Goal: Task Accomplishment & Management: Complete application form

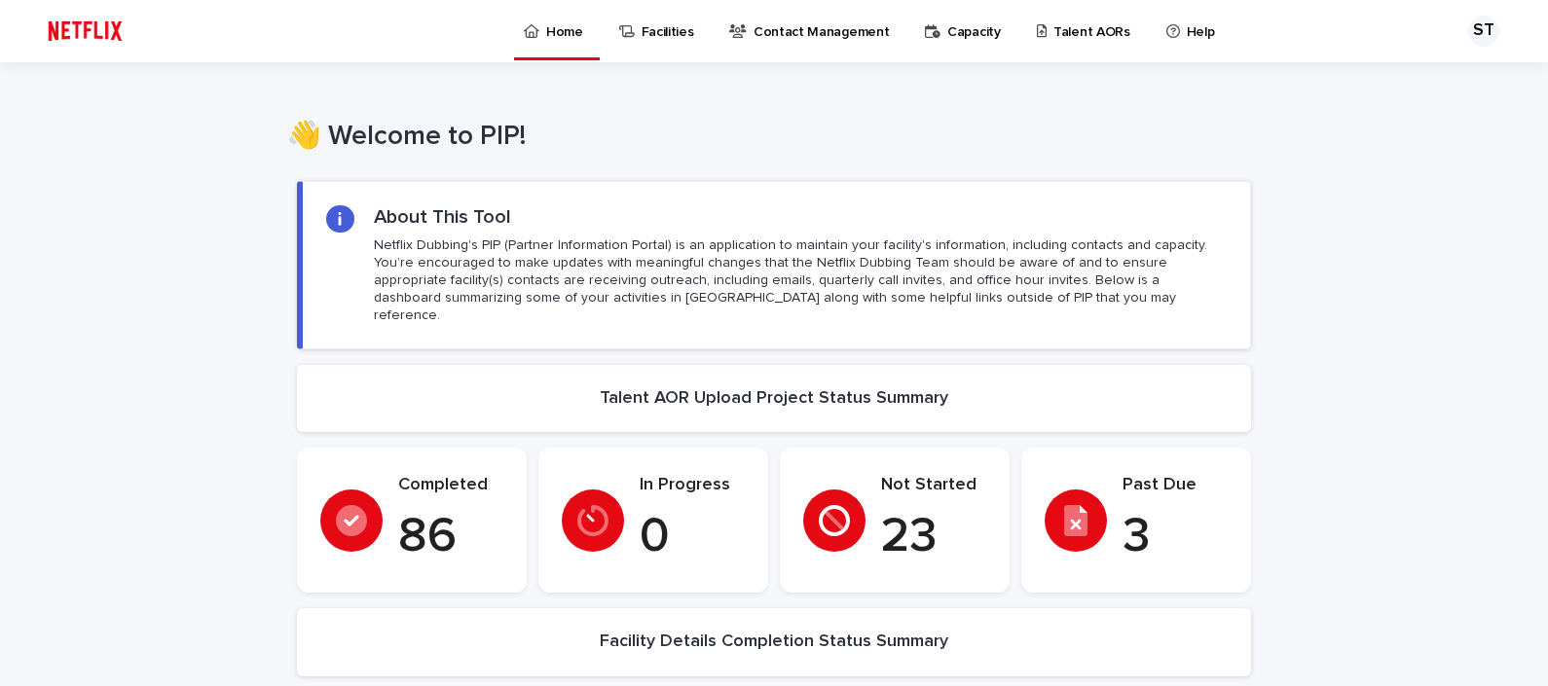
click at [1068, 19] on p "Talent AORs" at bounding box center [1091, 20] width 77 height 41
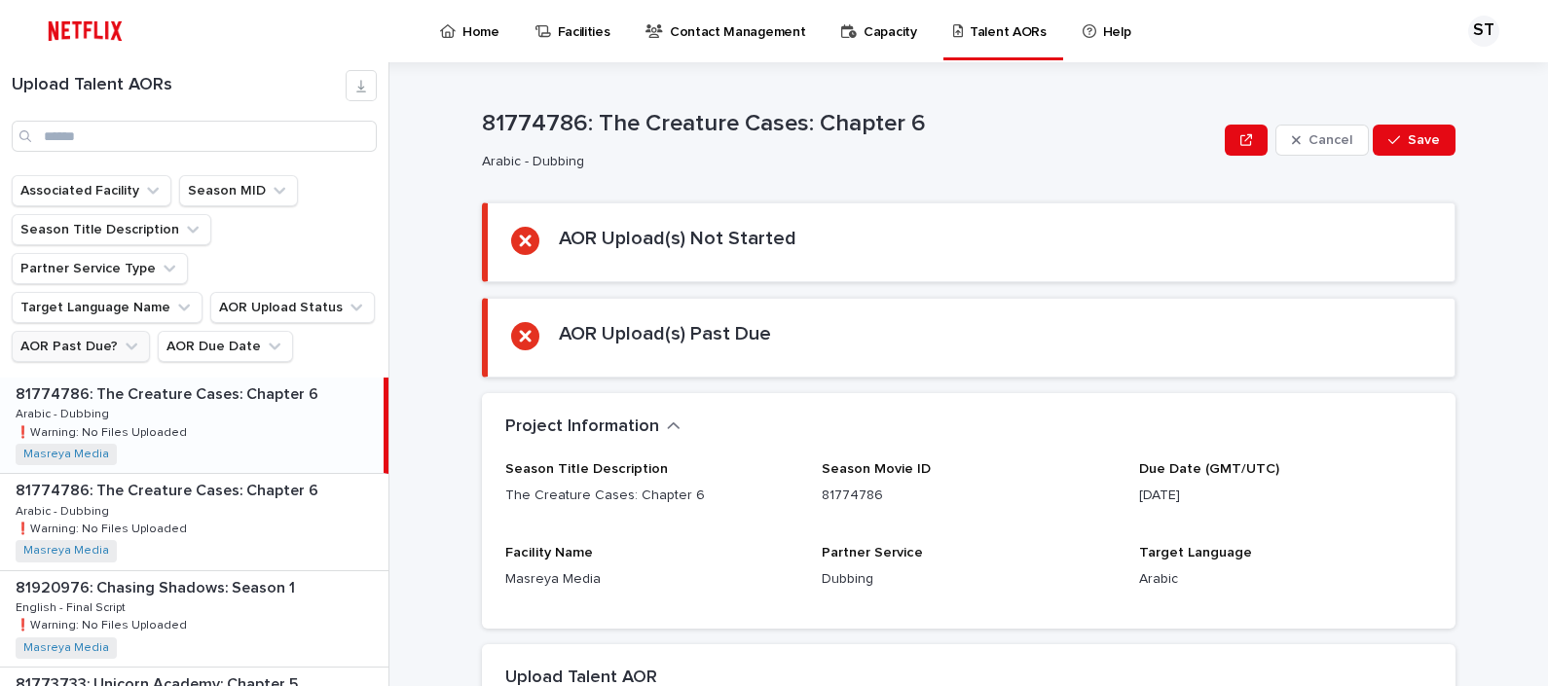
click at [92, 331] on button "AOR Past Due?" at bounding box center [81, 346] width 138 height 31
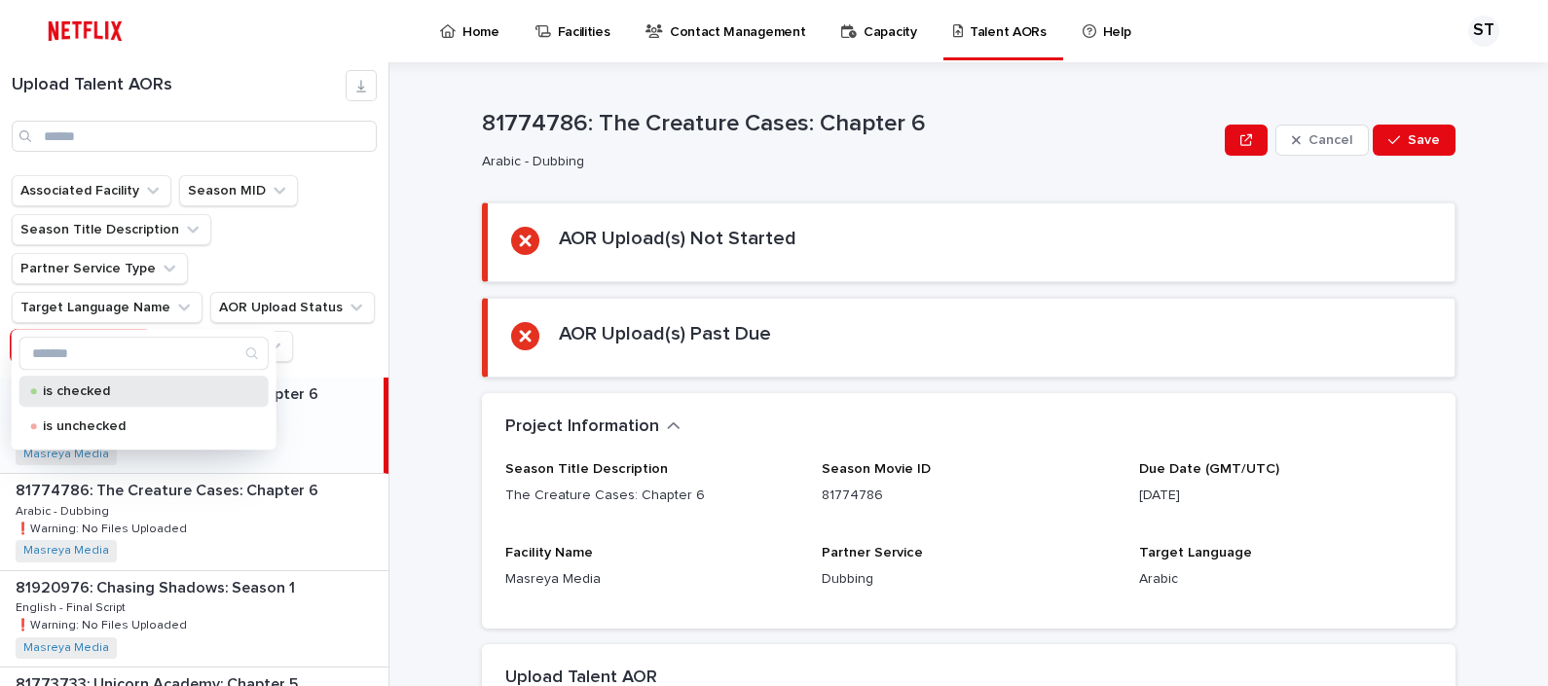
click at [104, 389] on p "is checked" at bounding box center [140, 392] width 195 height 14
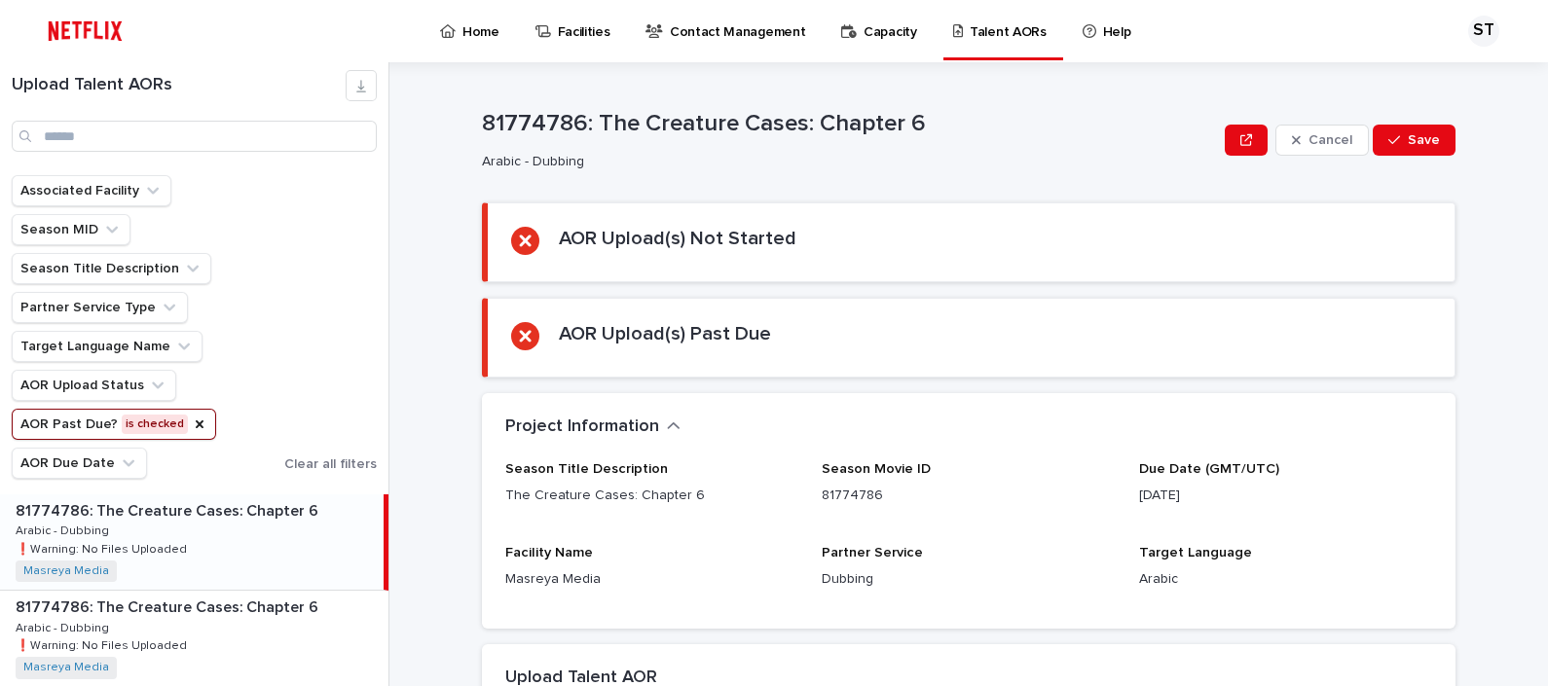
click at [213, 533] on div "81774786: The Creature Cases: Chapter 6 81774786: The Creature Cases: Chapter 6…" at bounding box center [192, 542] width 384 height 95
click at [192, 617] on div "81774786: The Creature Cases: Chapter 6 81774786: The Creature Cases: Chapter 6…" at bounding box center [194, 638] width 388 height 95
click at [209, 535] on div "81774786: The Creature Cases: Chapter 6 81774786: The Creature Cases: Chapter 6…" at bounding box center [194, 542] width 388 height 95
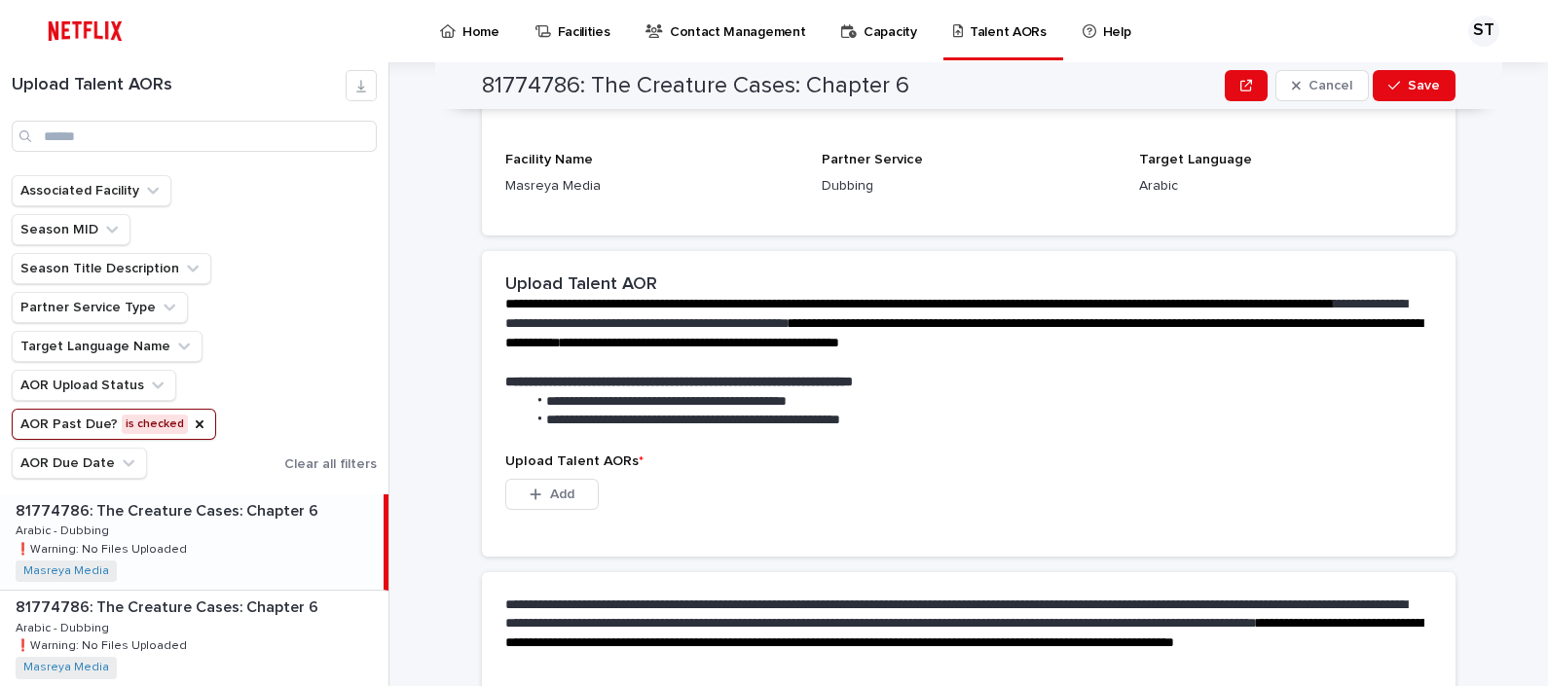
scroll to position [341, 0]
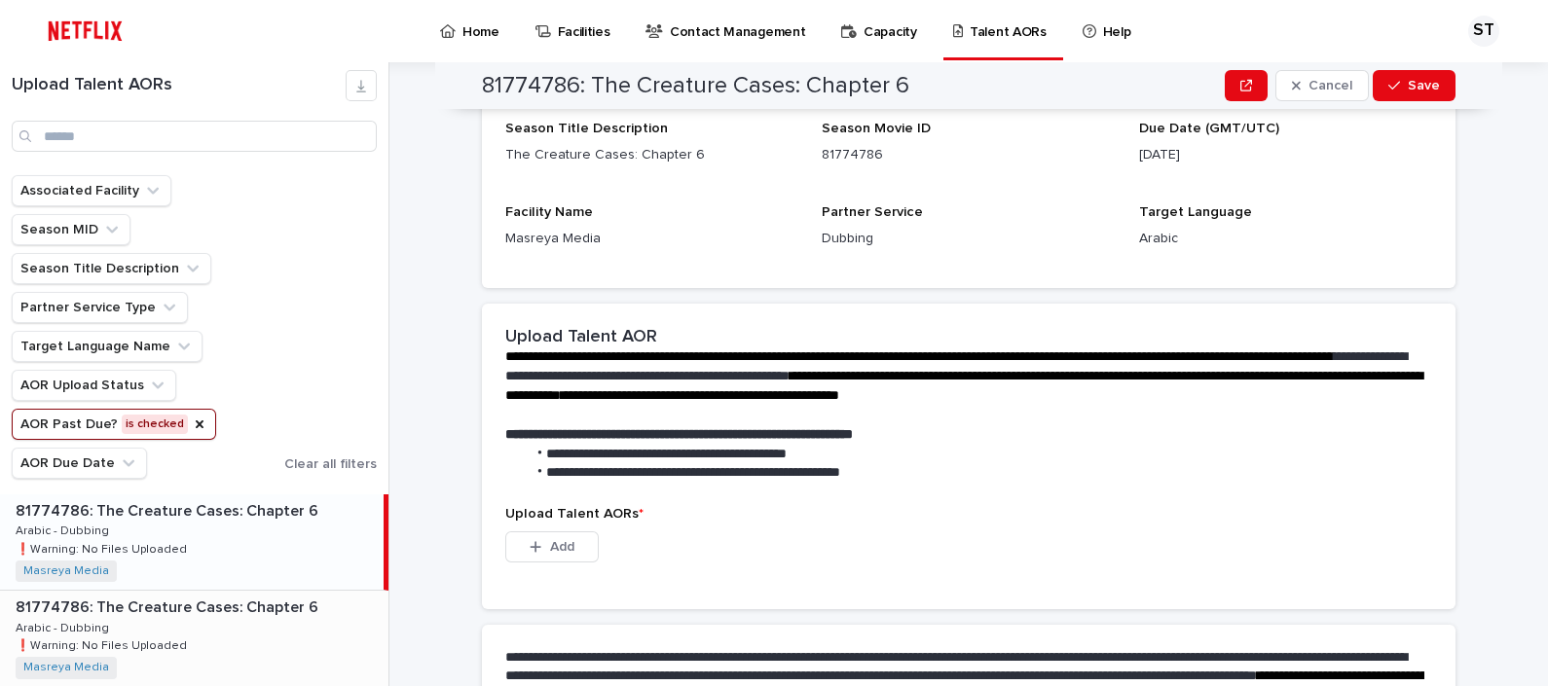
click at [240, 603] on p "81774786: The Creature Cases: Chapter 6" at bounding box center [169, 606] width 307 height 22
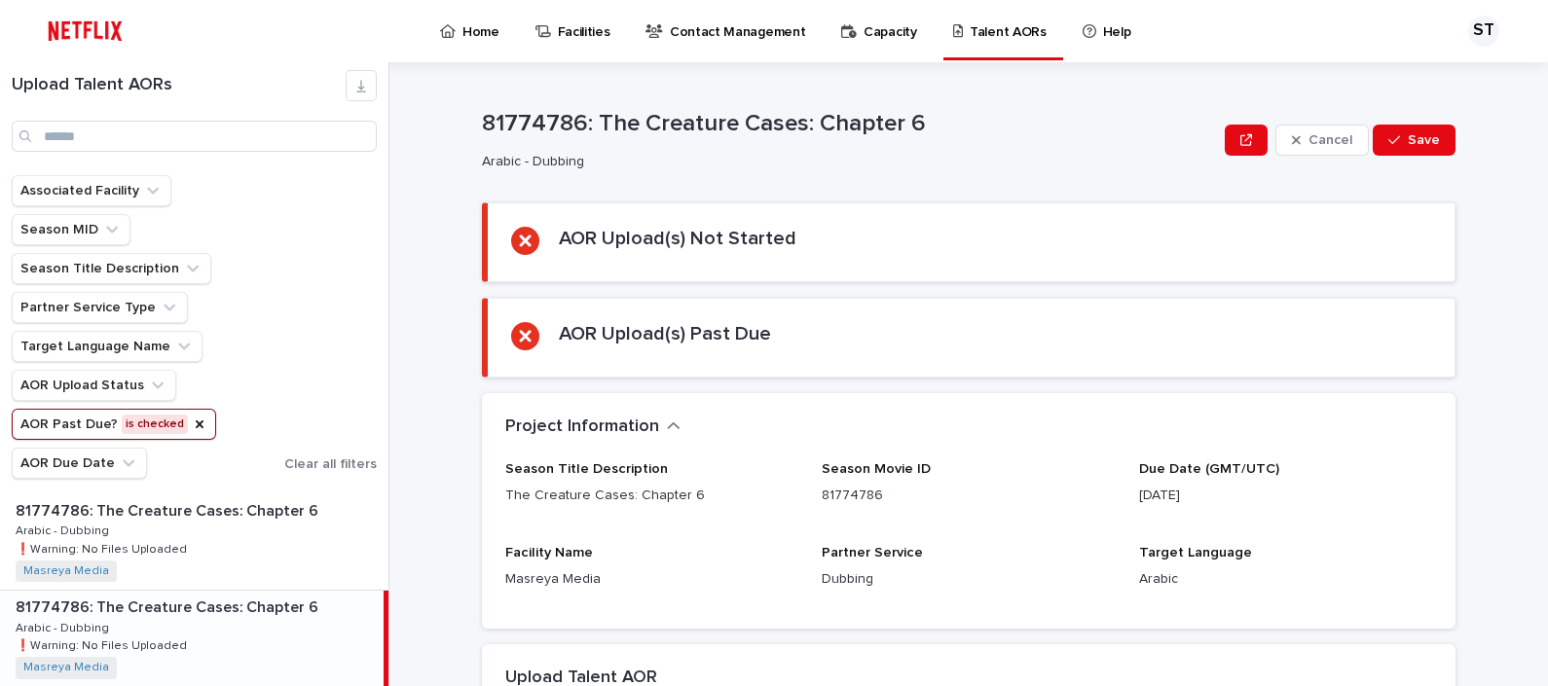
scroll to position [574, 0]
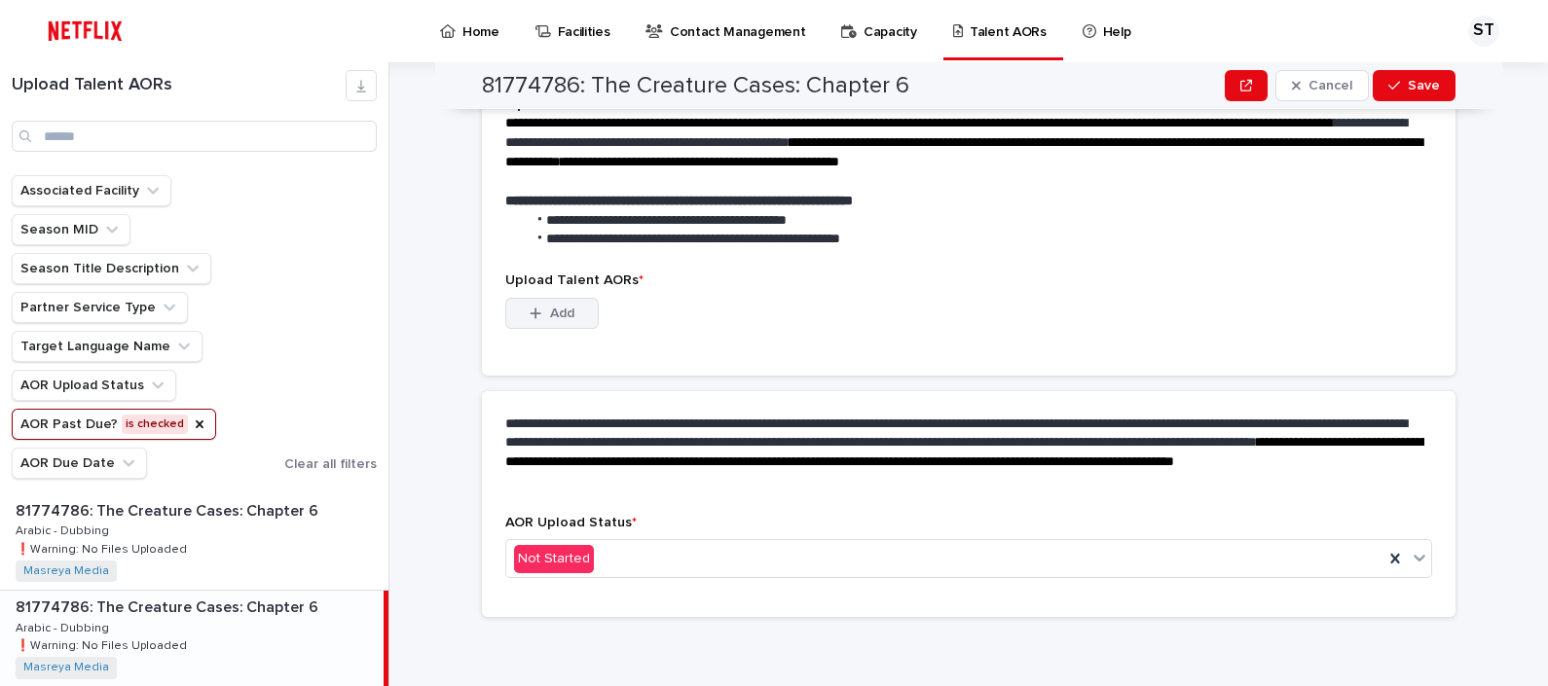
click at [550, 311] on span "Add" at bounding box center [562, 314] width 24 height 14
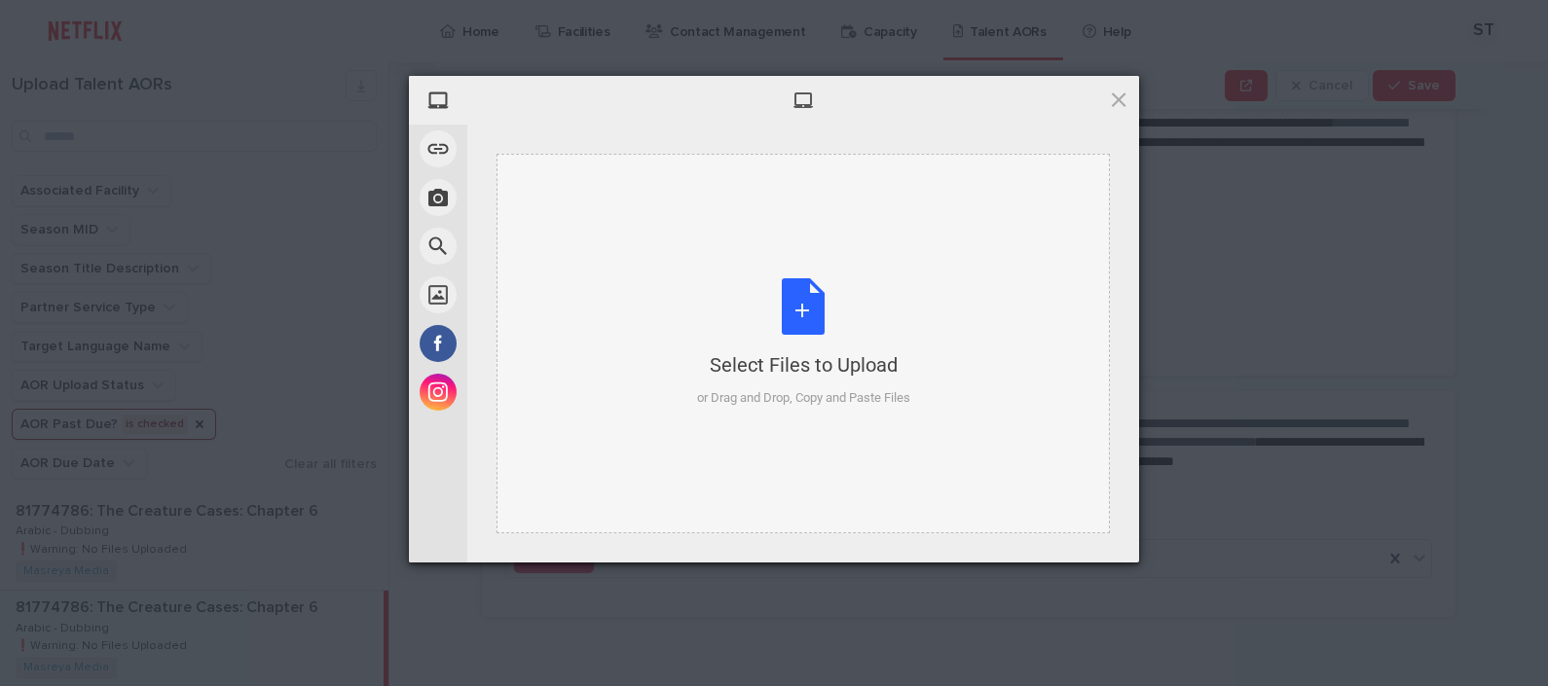
click at [793, 304] on div "Select Files to Upload or Drag and Drop, Copy and Paste Files" at bounding box center [803, 342] width 213 height 129
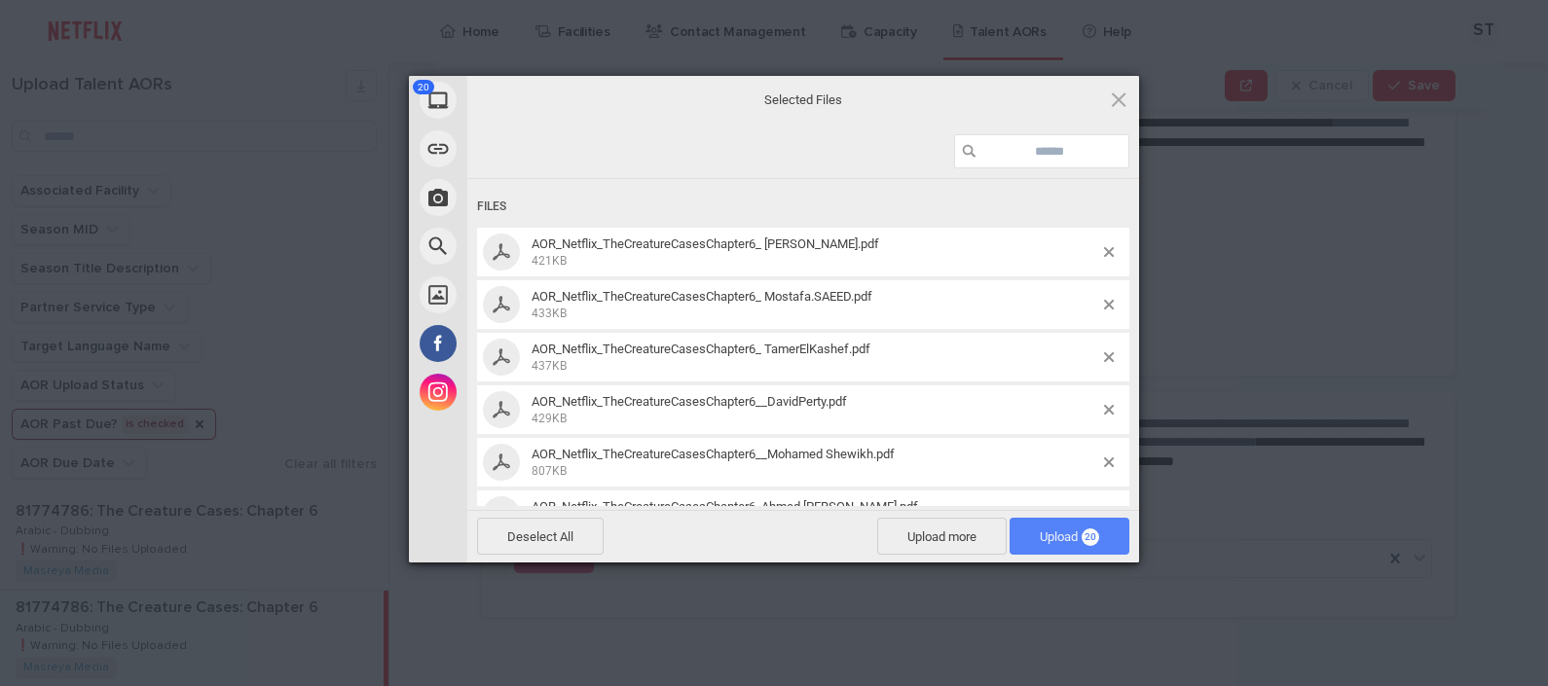
click at [1063, 524] on span "Upload 20" at bounding box center [1070, 536] width 120 height 37
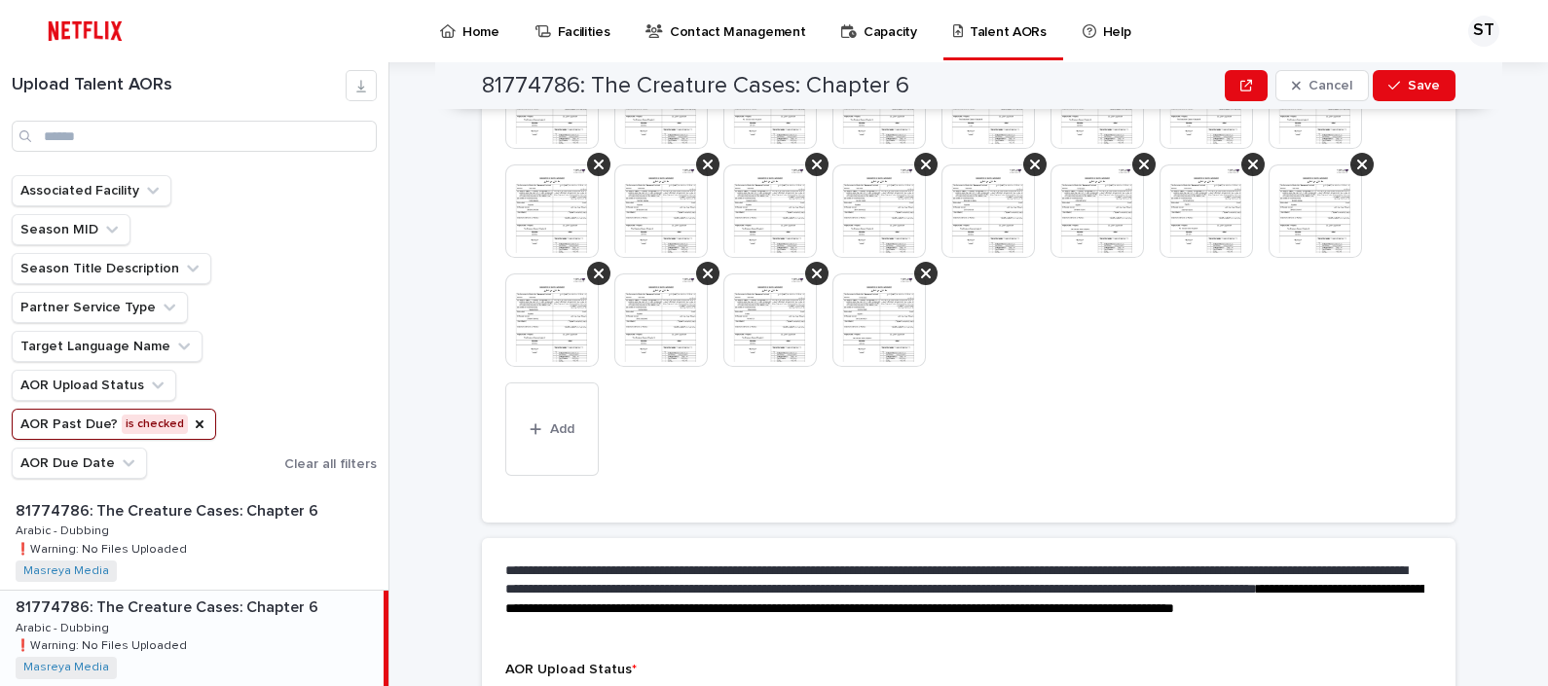
scroll to position [869, 0]
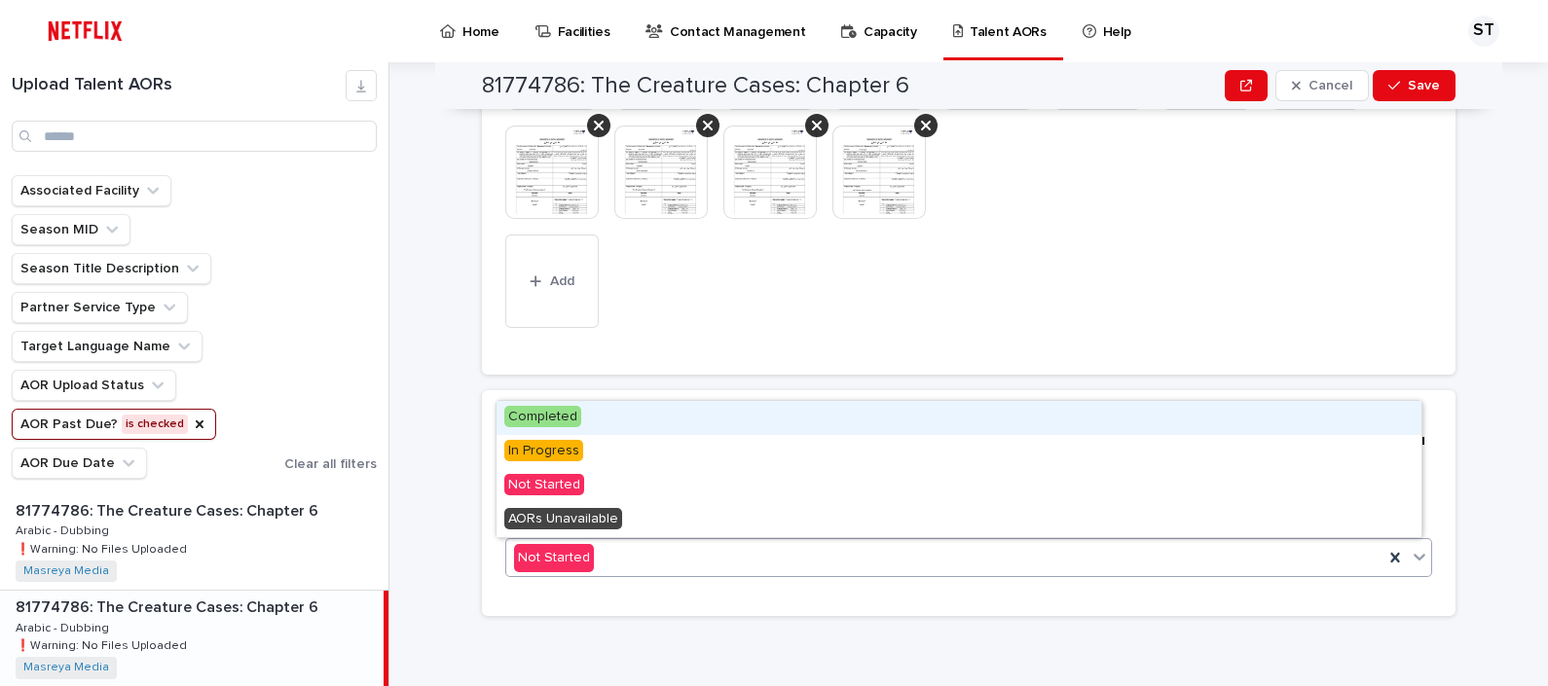
click at [930, 557] on div "Not Started" at bounding box center [944, 558] width 877 height 32
click at [653, 414] on div "Completed" at bounding box center [958, 418] width 925 height 34
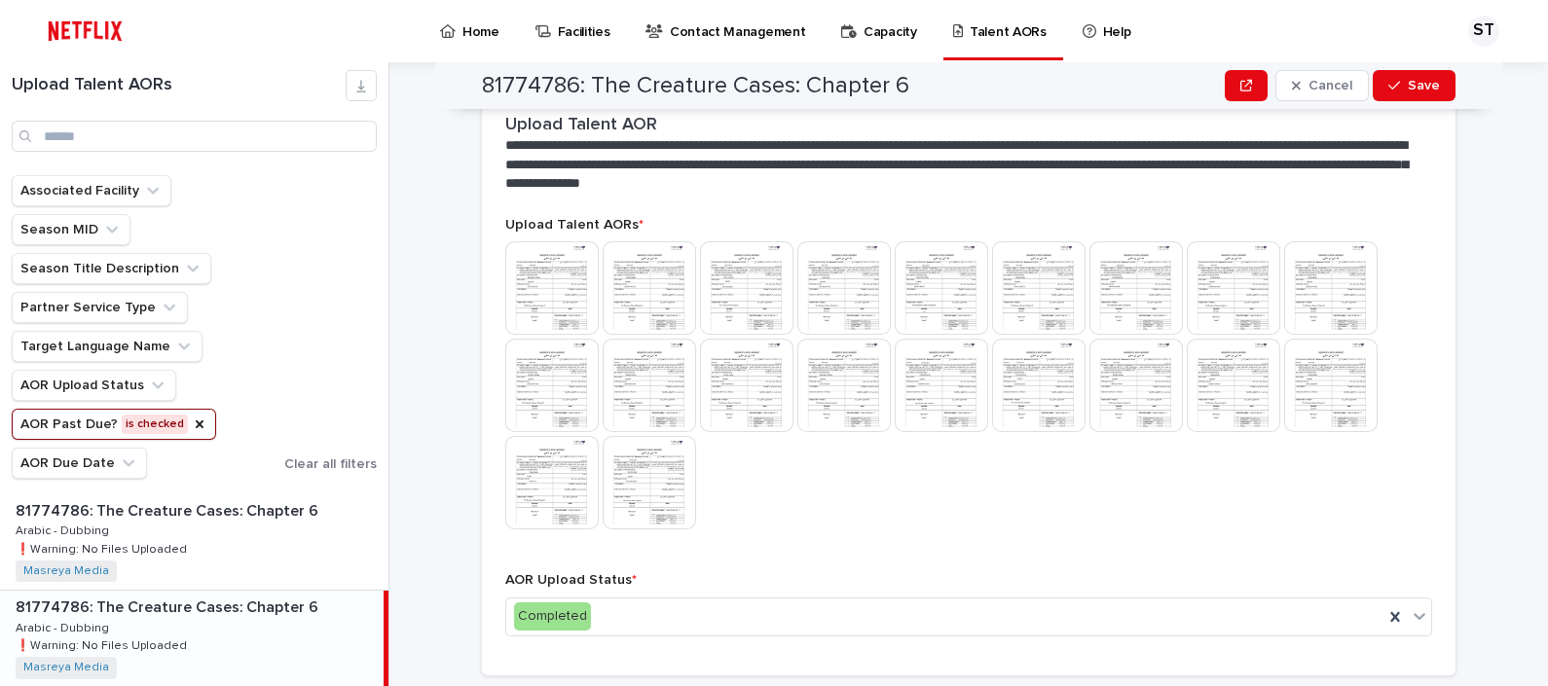
scroll to position [628, 0]
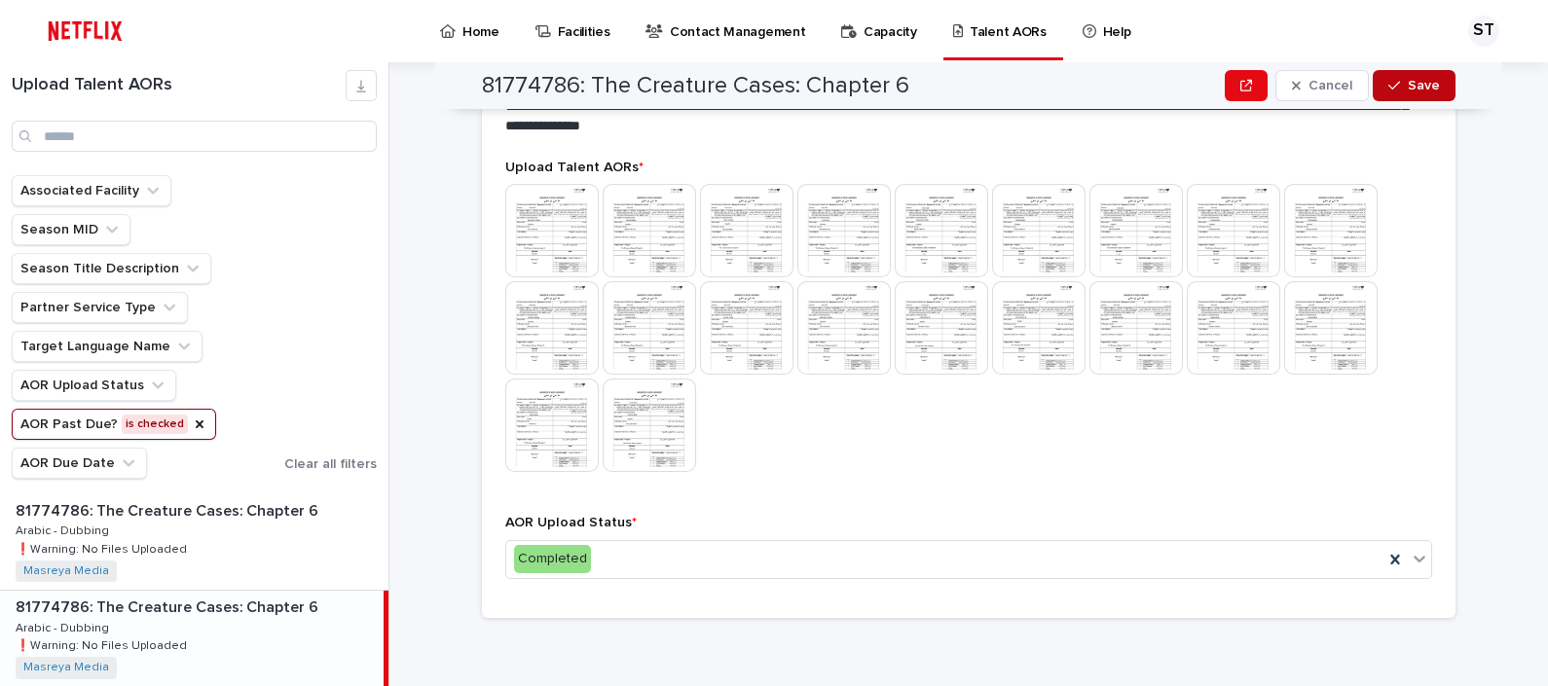
click at [1407, 75] on button "Save" at bounding box center [1414, 85] width 83 height 31
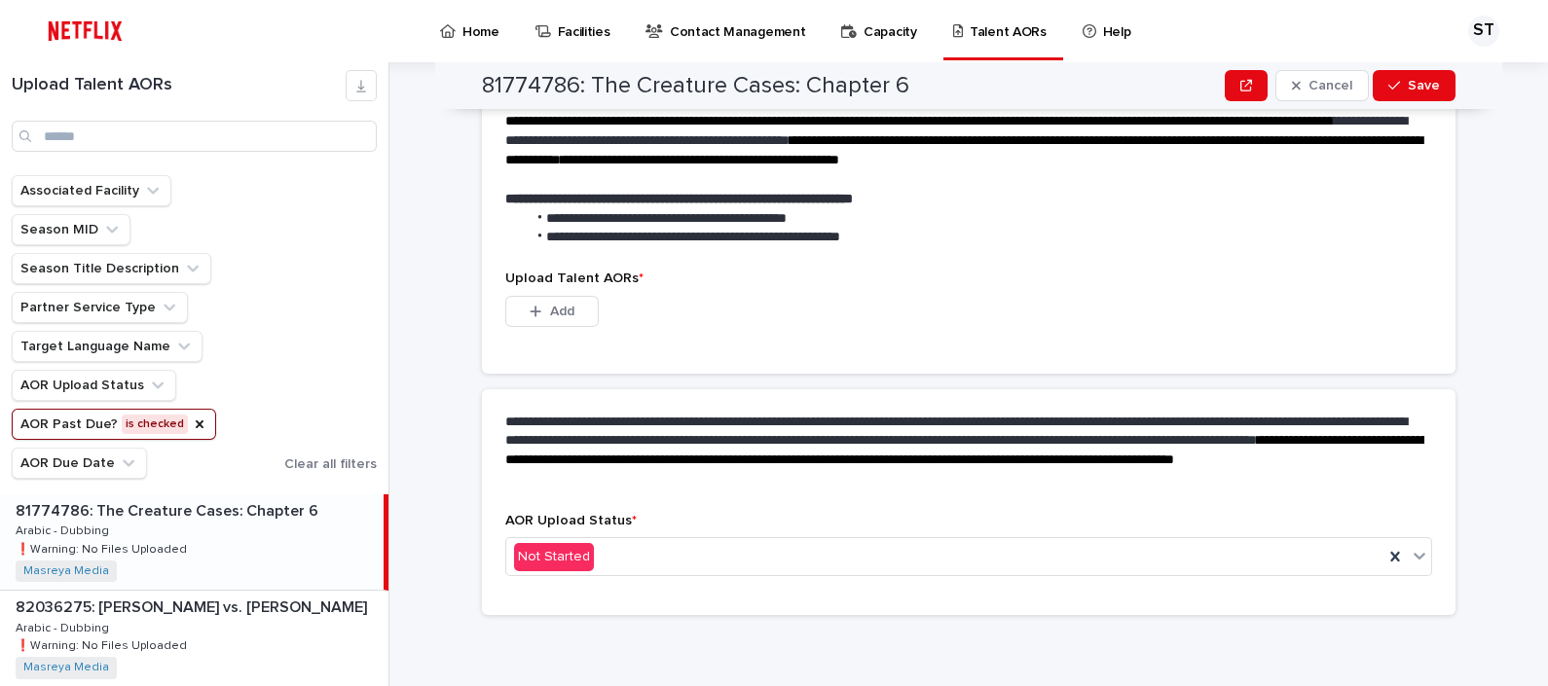
scroll to position [574, 0]
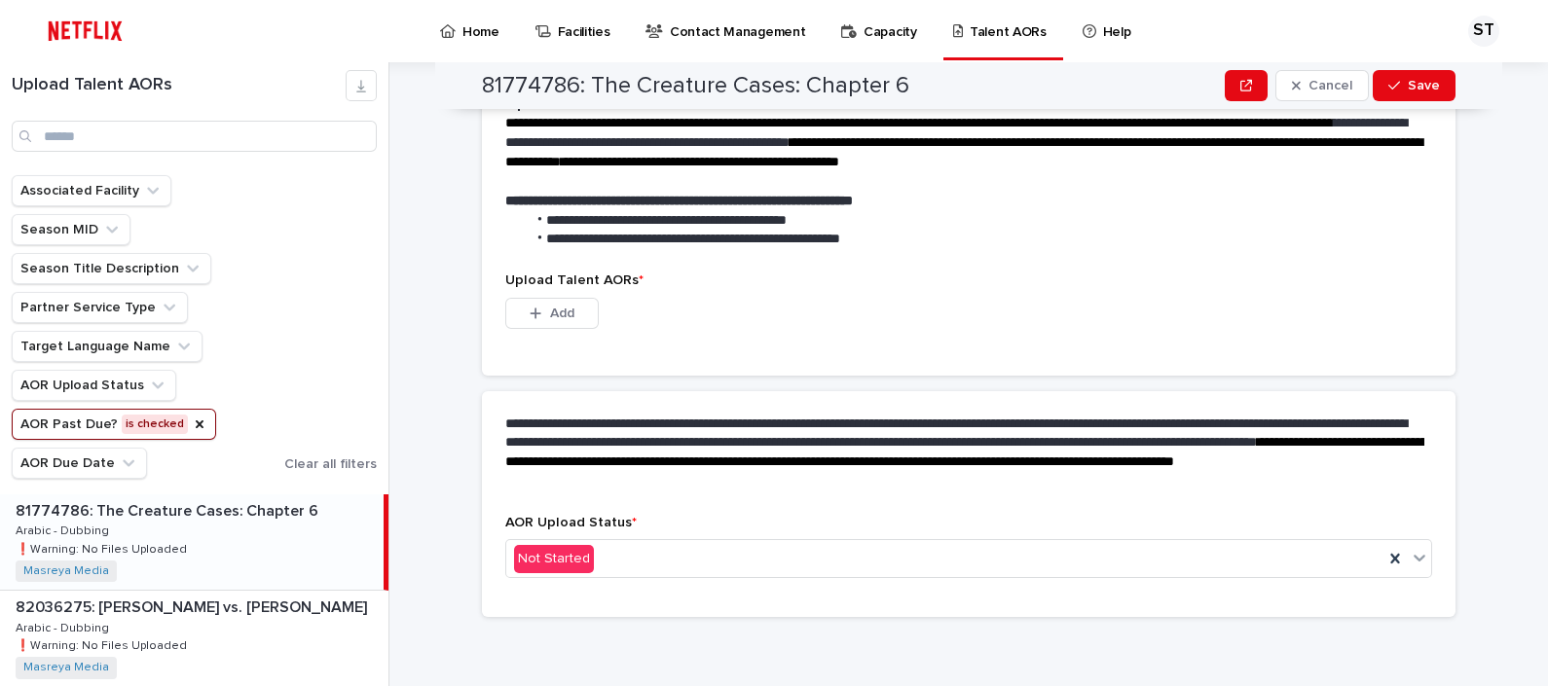
click at [204, 515] on p "81774786: The Creature Cases: Chapter 6" at bounding box center [169, 509] width 307 height 22
click at [556, 307] on span "Add" at bounding box center [562, 314] width 24 height 14
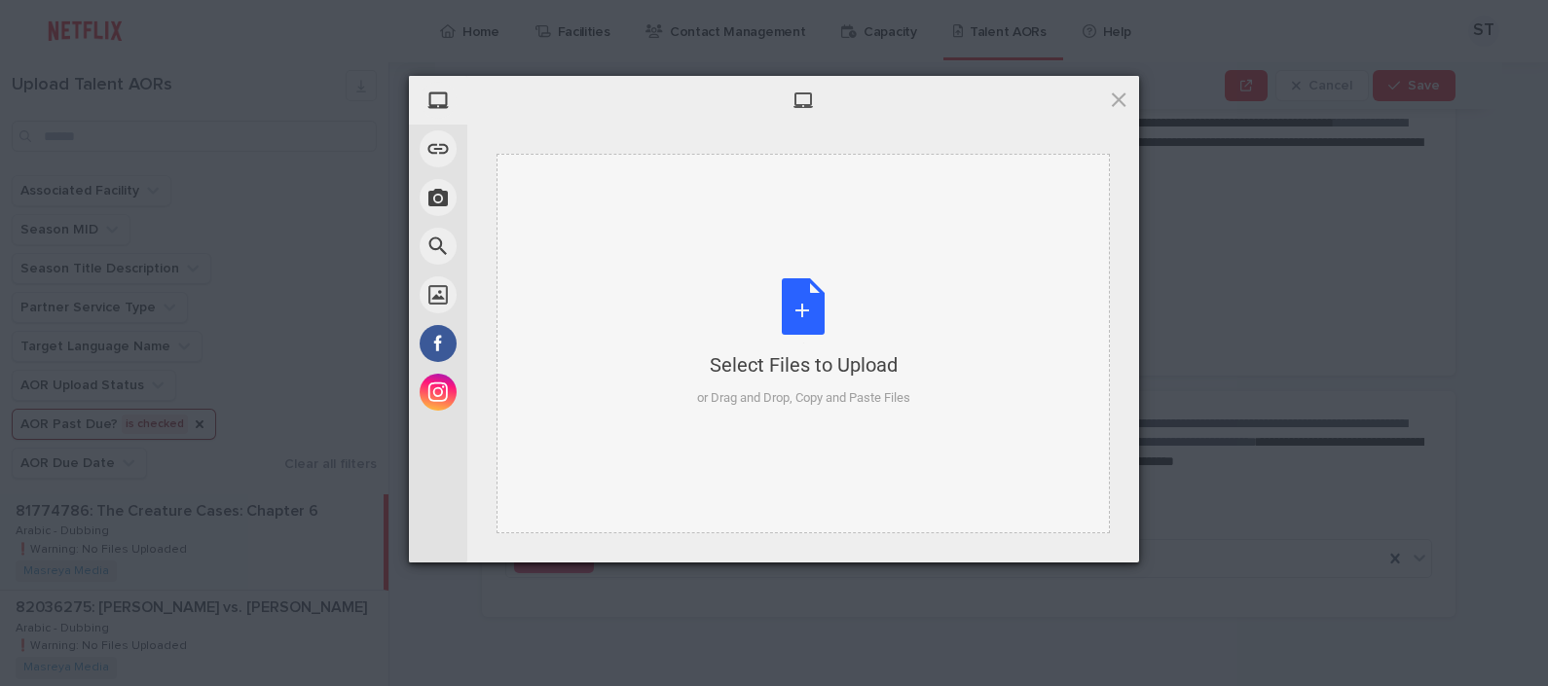
click at [808, 329] on div "Select Files to Upload or Drag and Drop, Copy and Paste Files" at bounding box center [803, 342] width 213 height 129
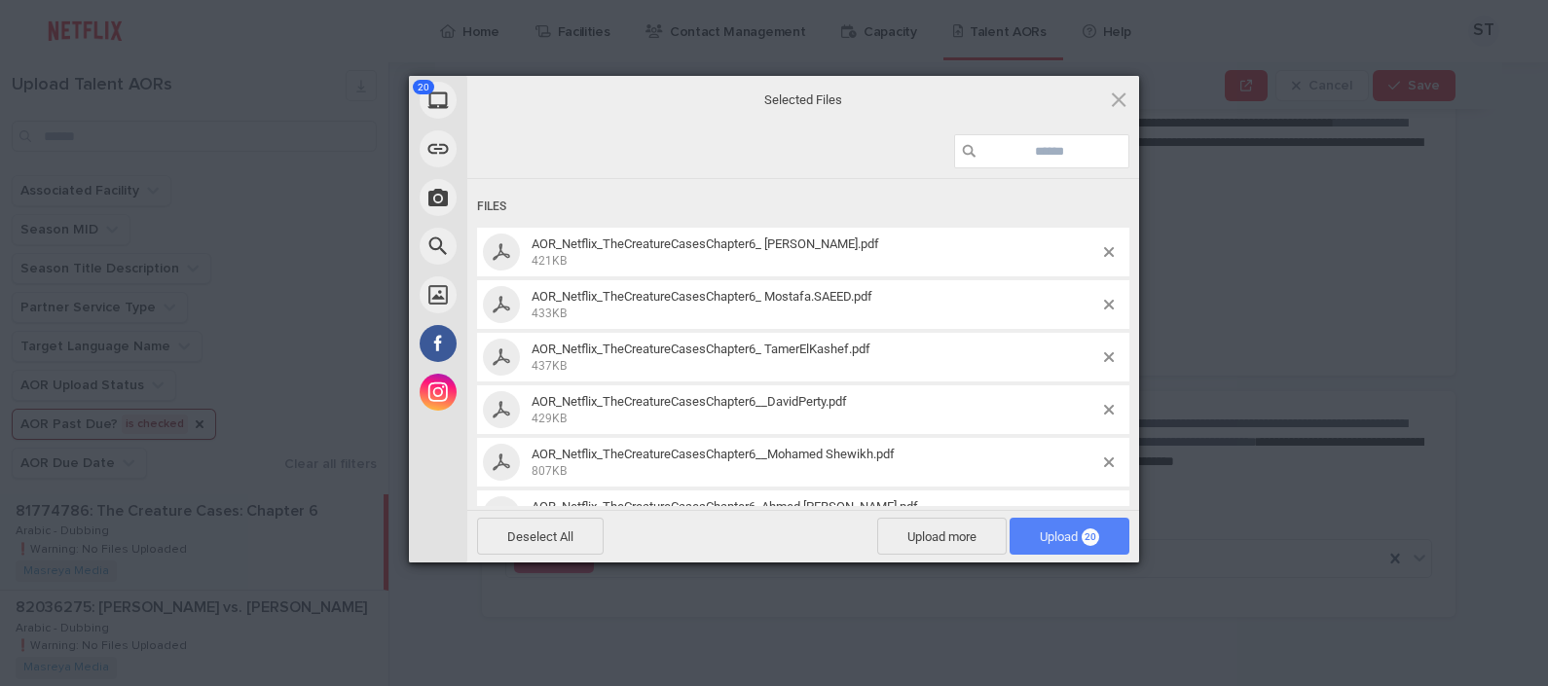
click at [1030, 522] on span "Upload 20" at bounding box center [1070, 536] width 120 height 37
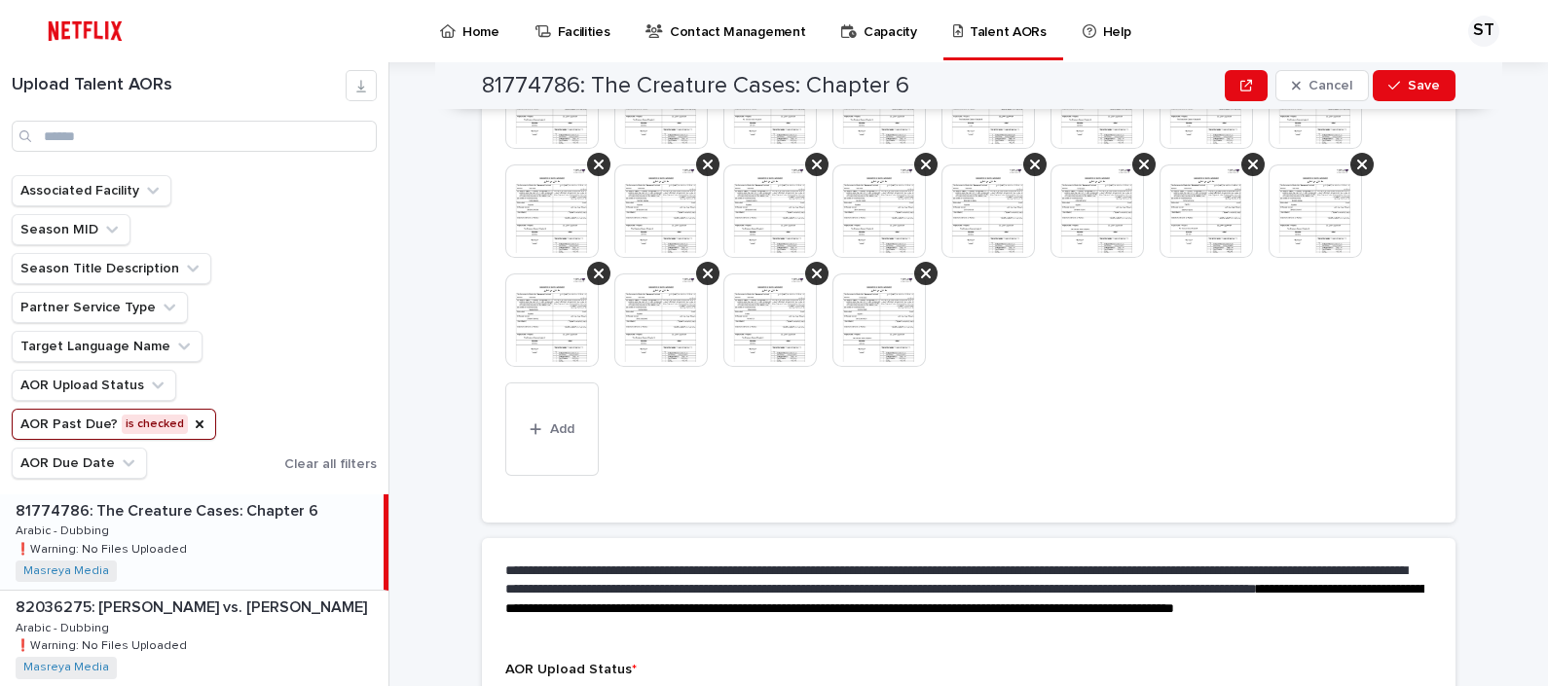
scroll to position [869, 0]
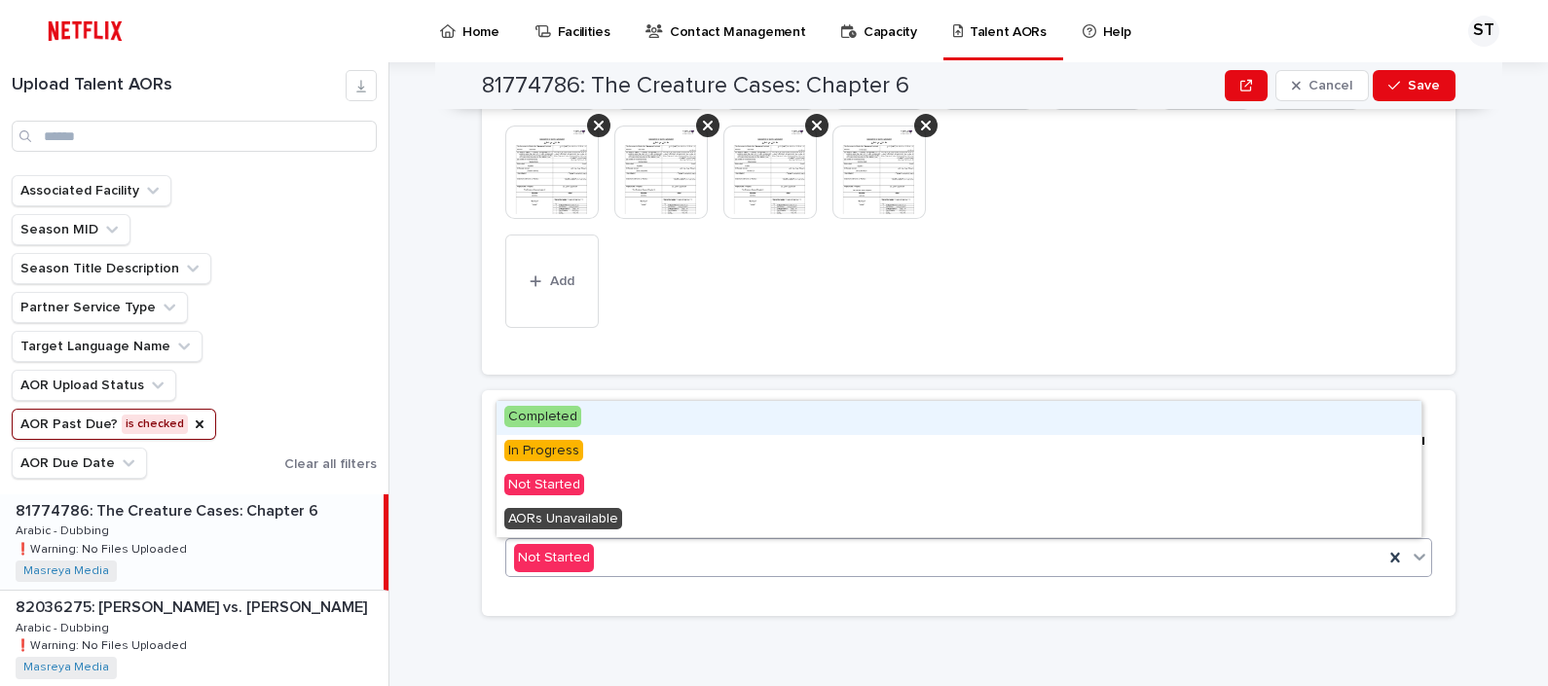
click at [836, 545] on div "Not Started" at bounding box center [944, 558] width 877 height 32
click at [674, 418] on div "Completed" at bounding box center [958, 418] width 925 height 34
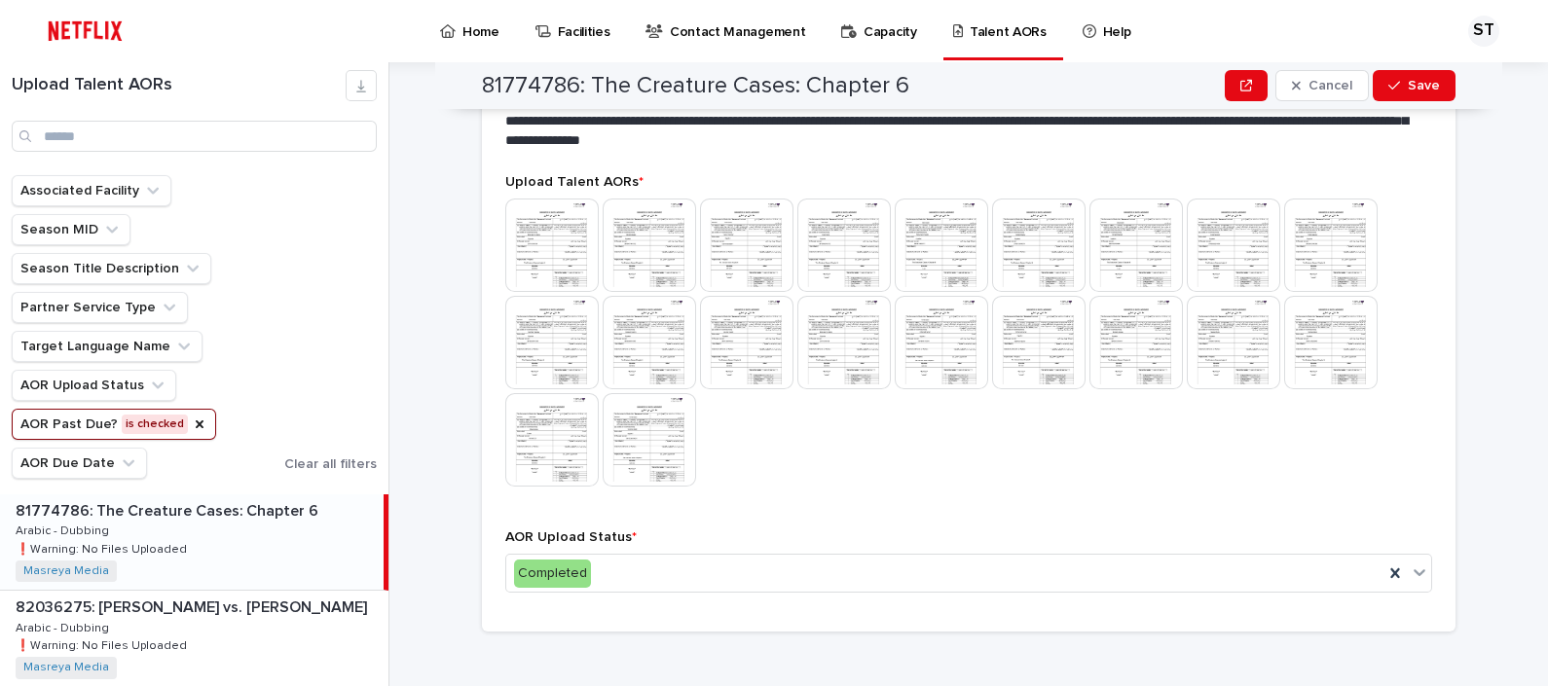
scroll to position [628, 0]
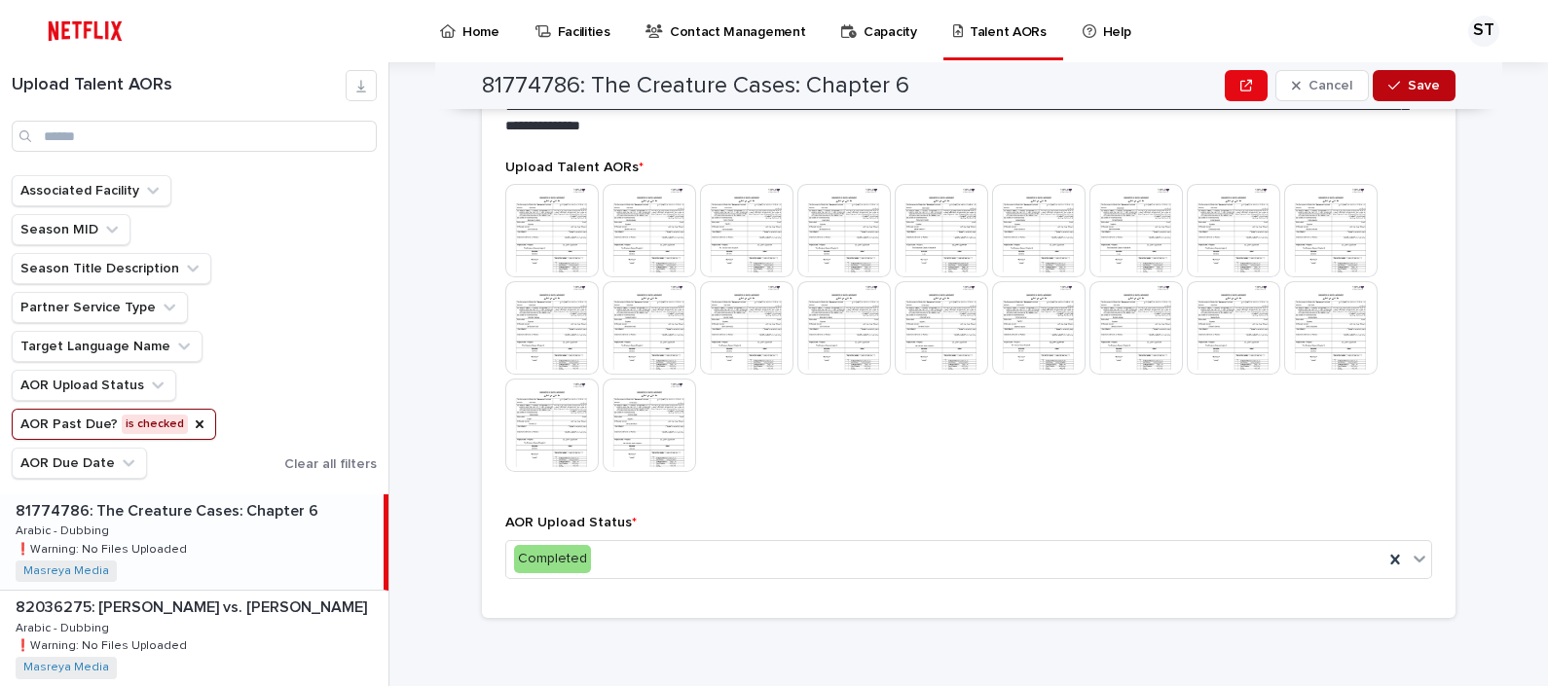
click at [1408, 88] on span "Save" at bounding box center [1424, 86] width 32 height 14
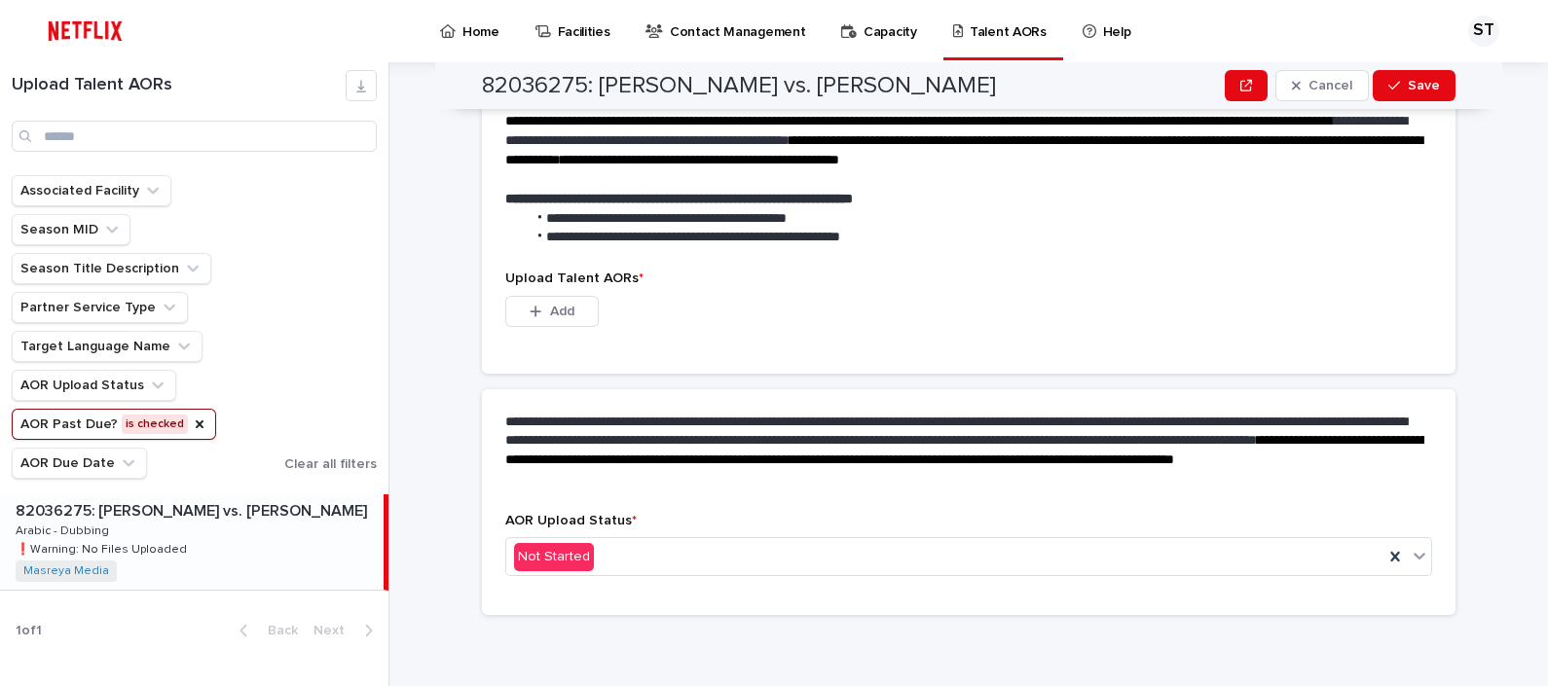
scroll to position [574, 0]
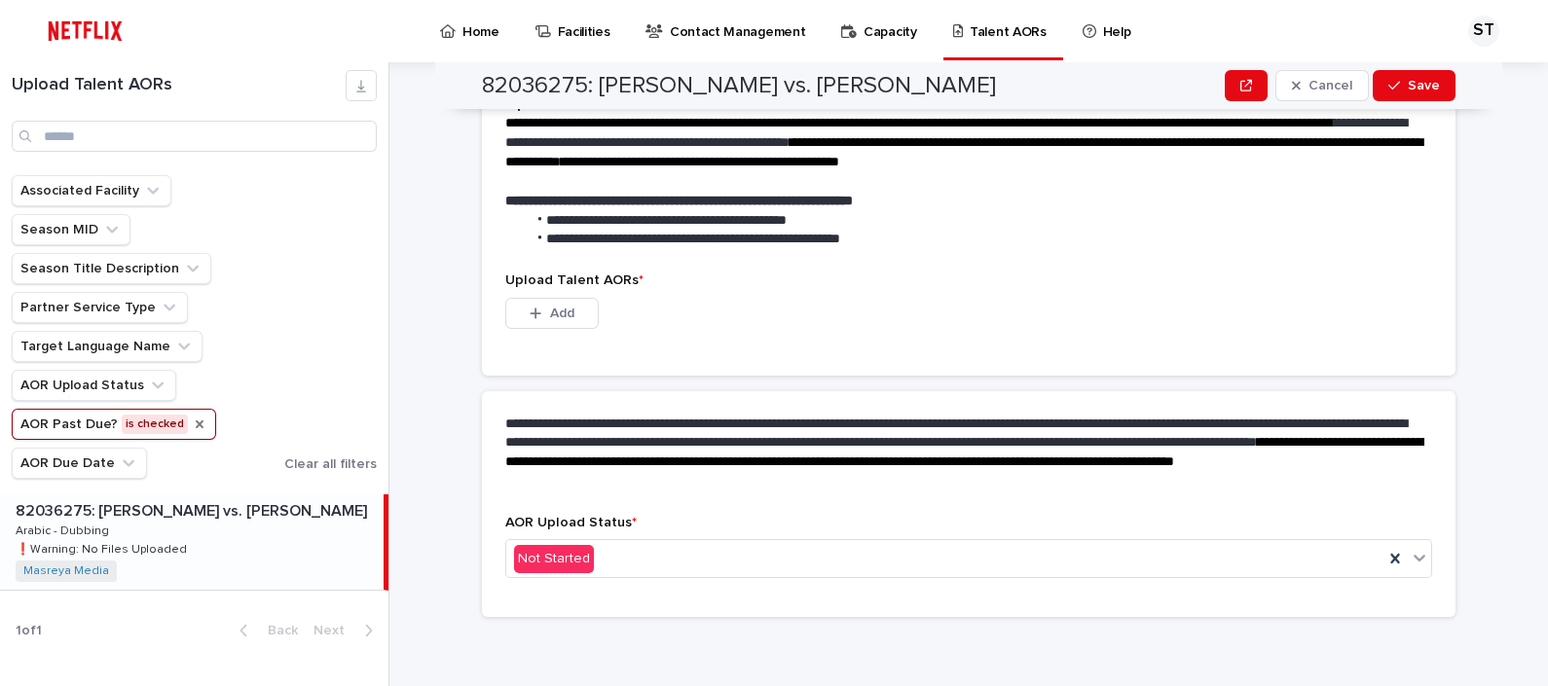
click at [196, 423] on icon "AOR Past Due?" at bounding box center [200, 425] width 16 height 16
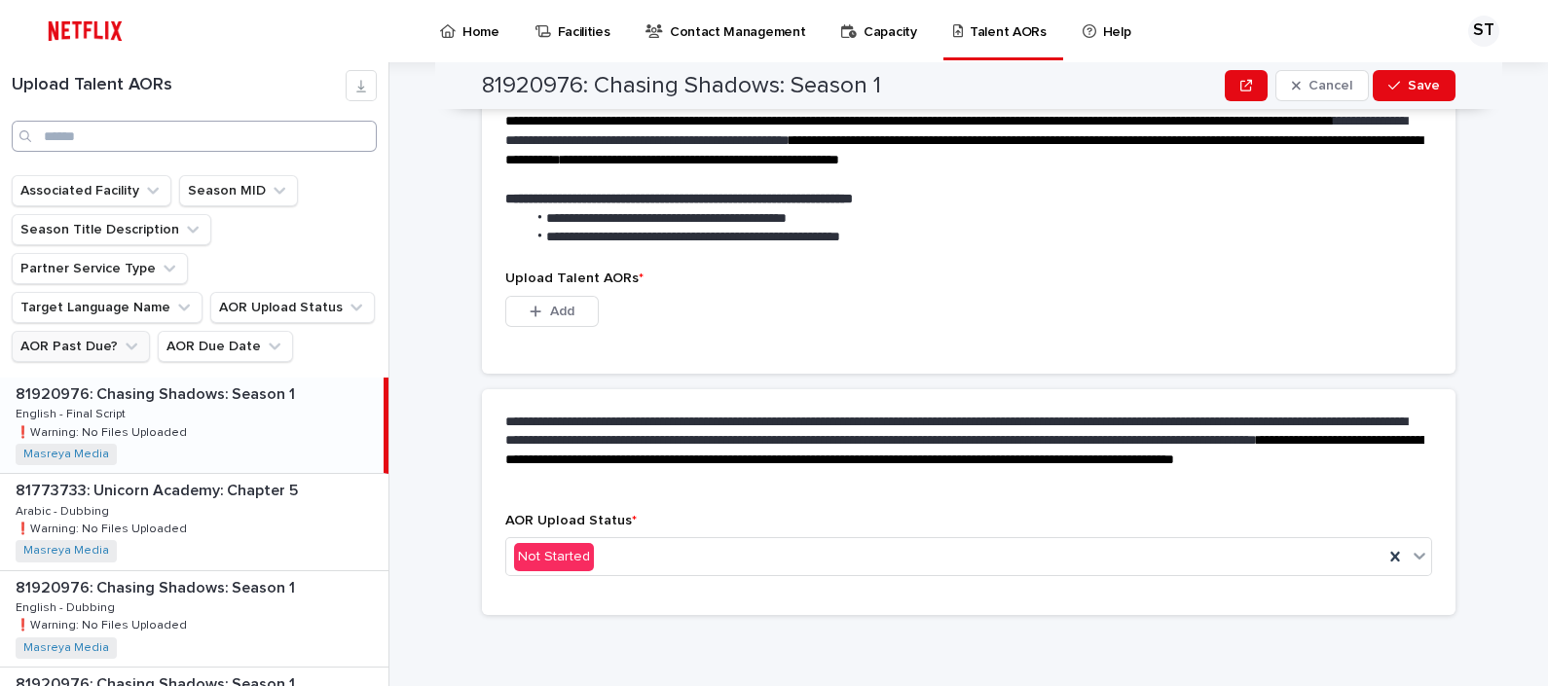
scroll to position [480, 0]
click at [204, 129] on input "Search" at bounding box center [194, 136] width 365 height 31
paste input "**********"
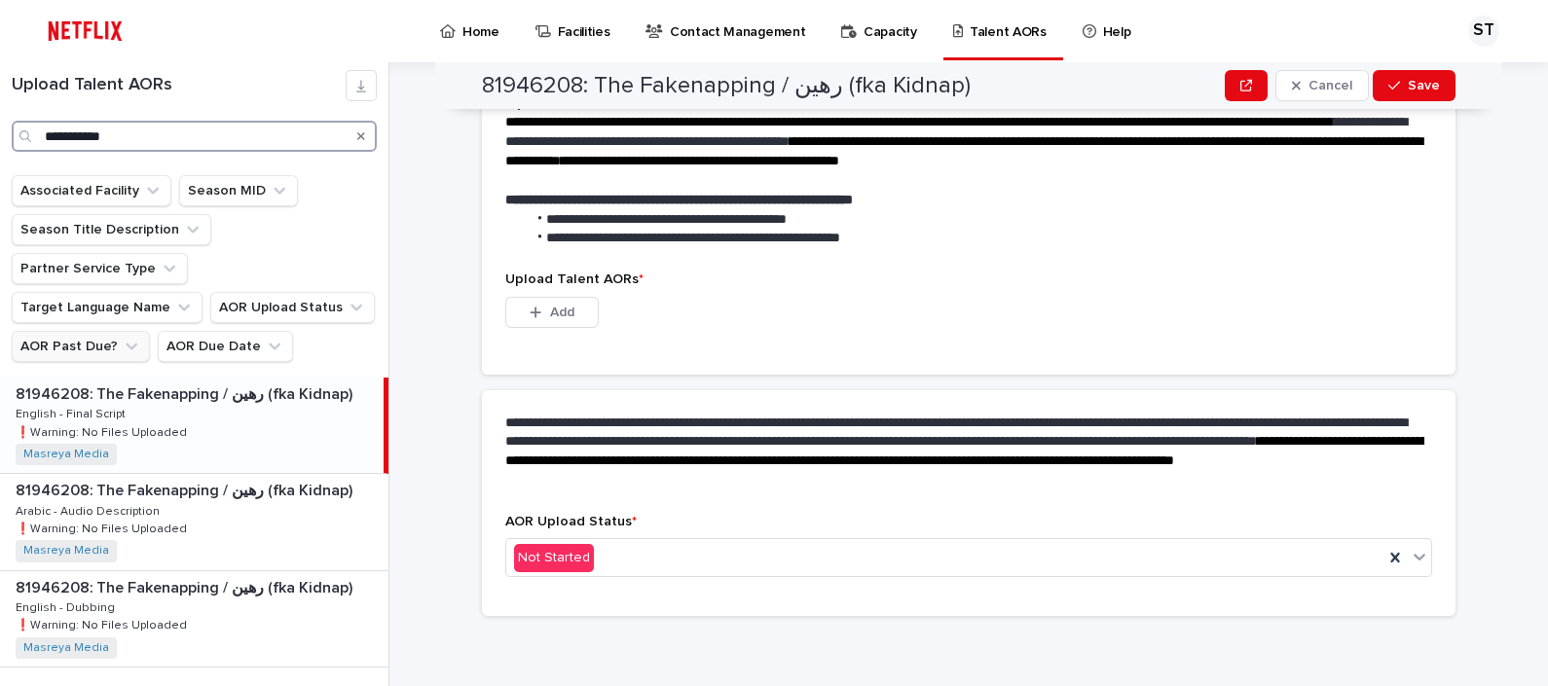
type input "**********"
click at [194, 388] on div "81946208: The Fakenapping / رهين (fka Kidnap) 81946208: The Fakenapping / رهين …" at bounding box center [192, 425] width 384 height 95
click at [550, 306] on span "Add" at bounding box center [562, 313] width 24 height 14
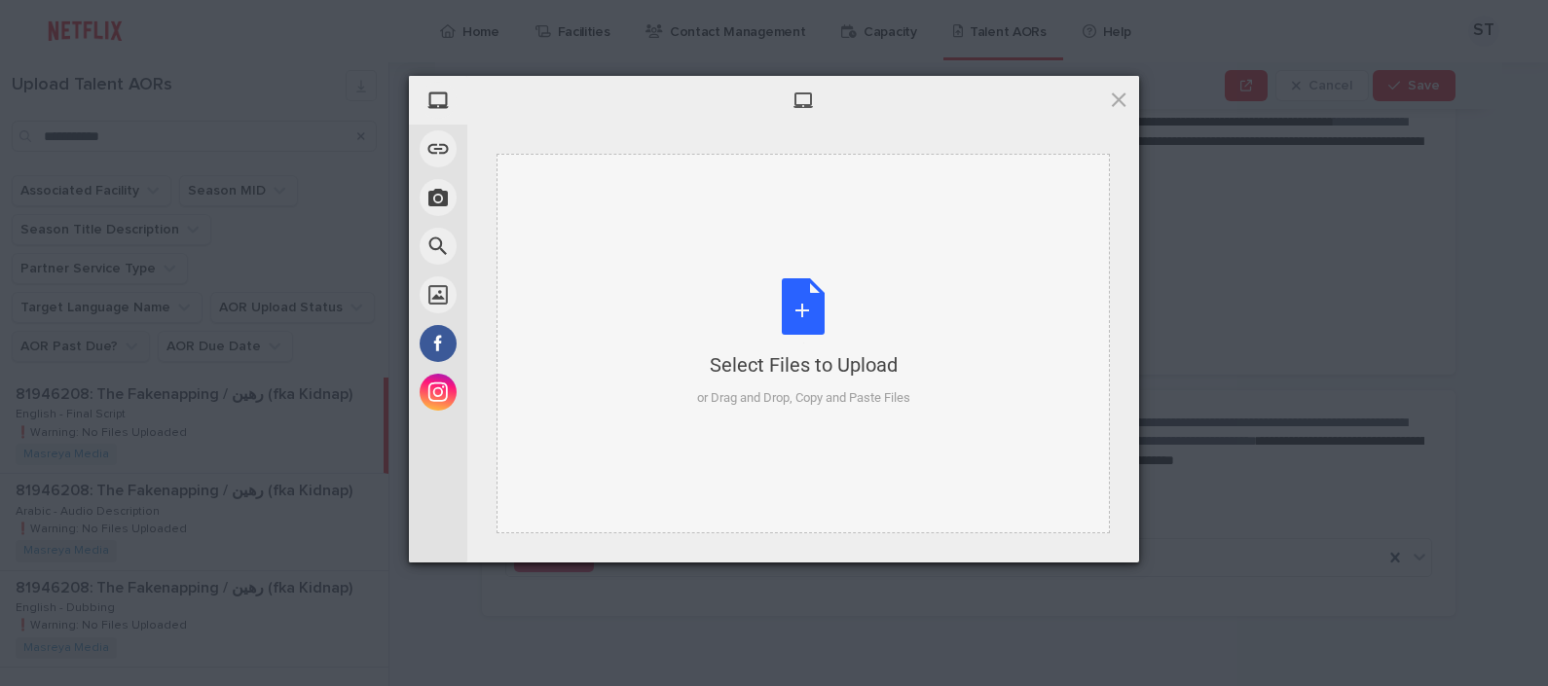
click at [805, 310] on div "Select Files to Upload or Drag and Drop, Copy and Paste Files" at bounding box center [803, 342] width 213 height 129
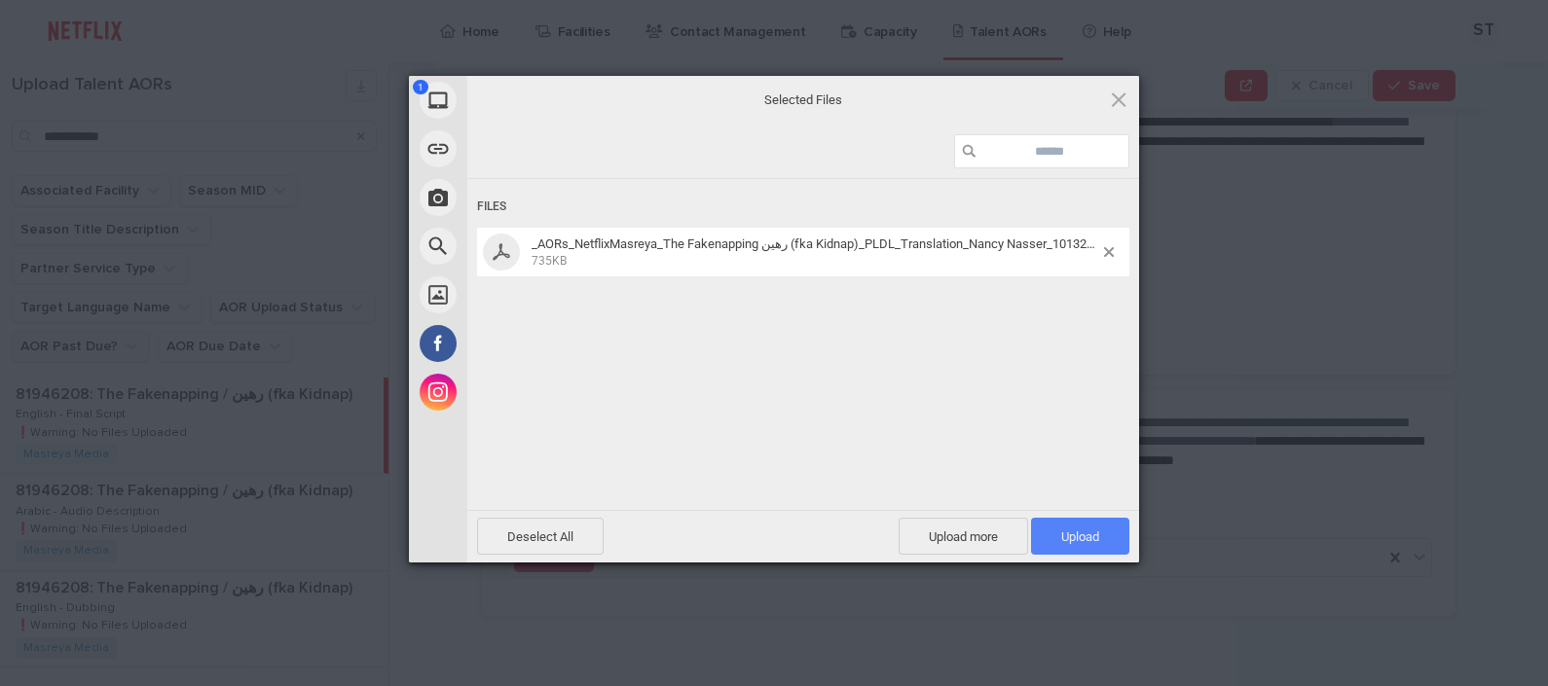
drag, startPoint x: 1082, startPoint y: 523, endPoint x: 1077, endPoint y: 532, distance: 10.0
click at [1077, 532] on span "Upload 1" at bounding box center [1080, 536] width 98 height 37
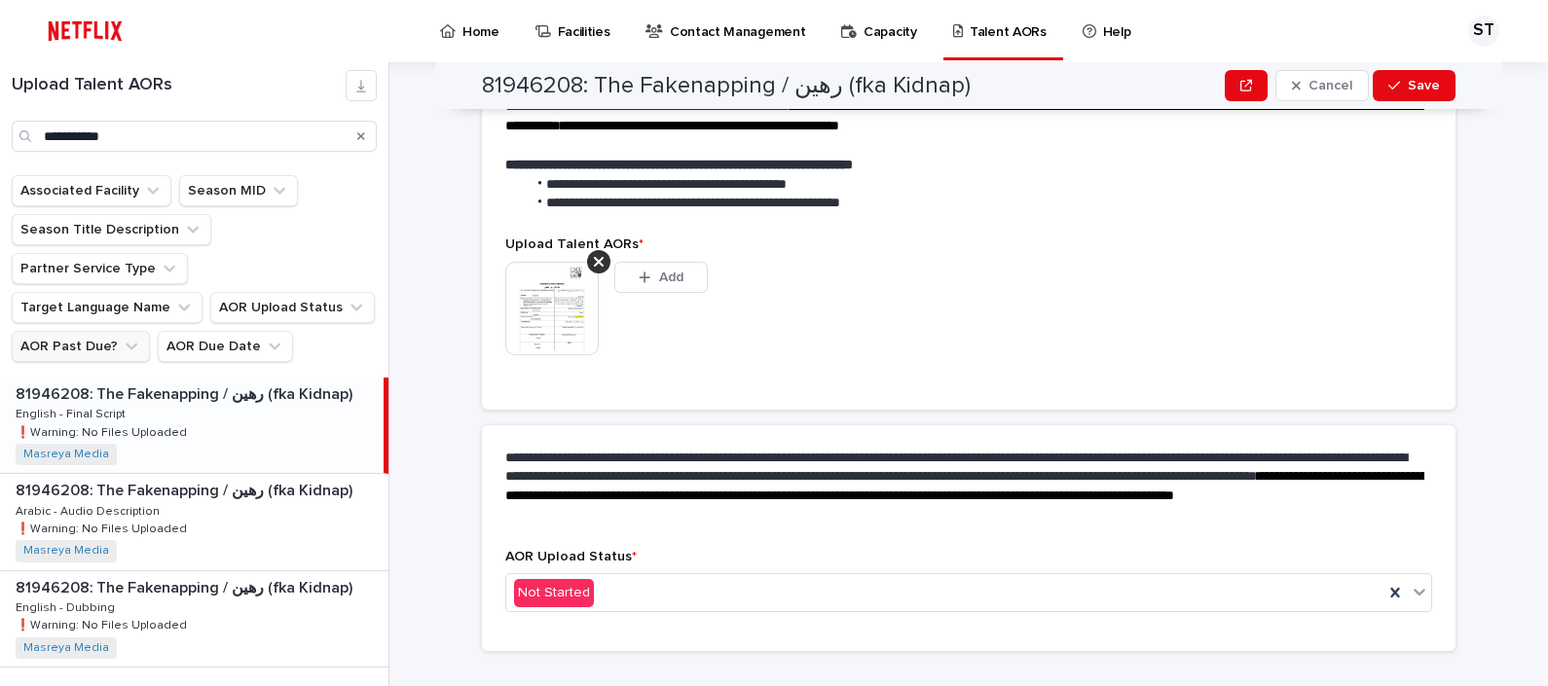
scroll to position [455, 0]
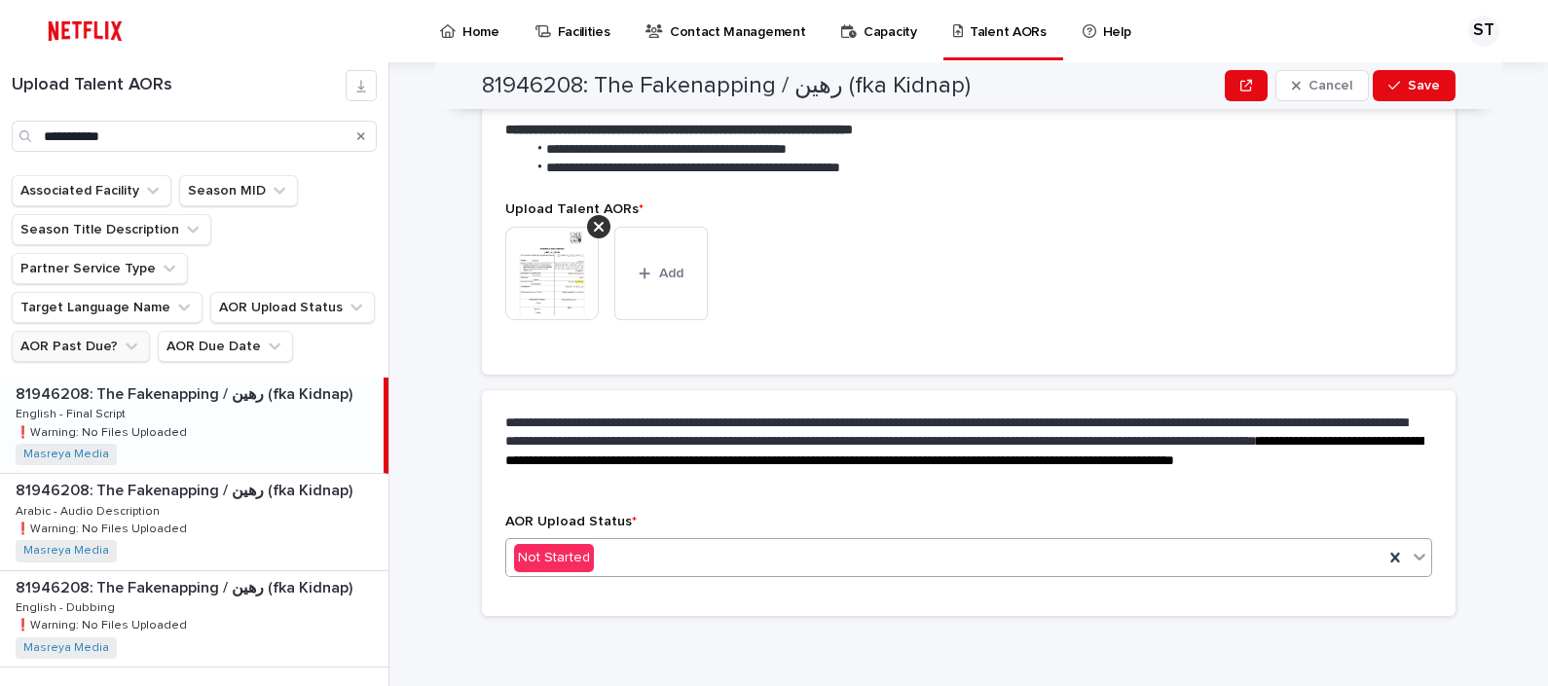
click at [711, 551] on div "Not Started" at bounding box center [944, 558] width 877 height 32
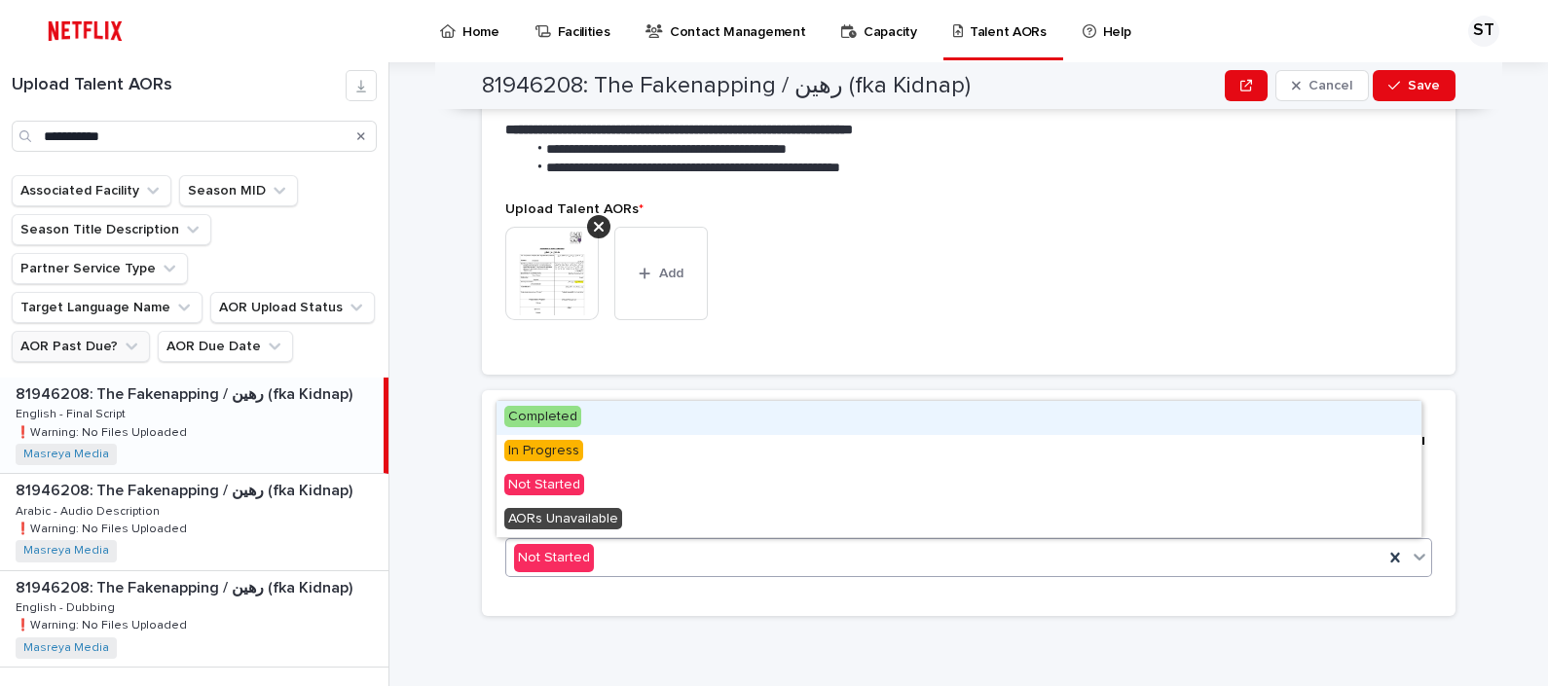
click at [659, 409] on div "Completed" at bounding box center [958, 418] width 925 height 34
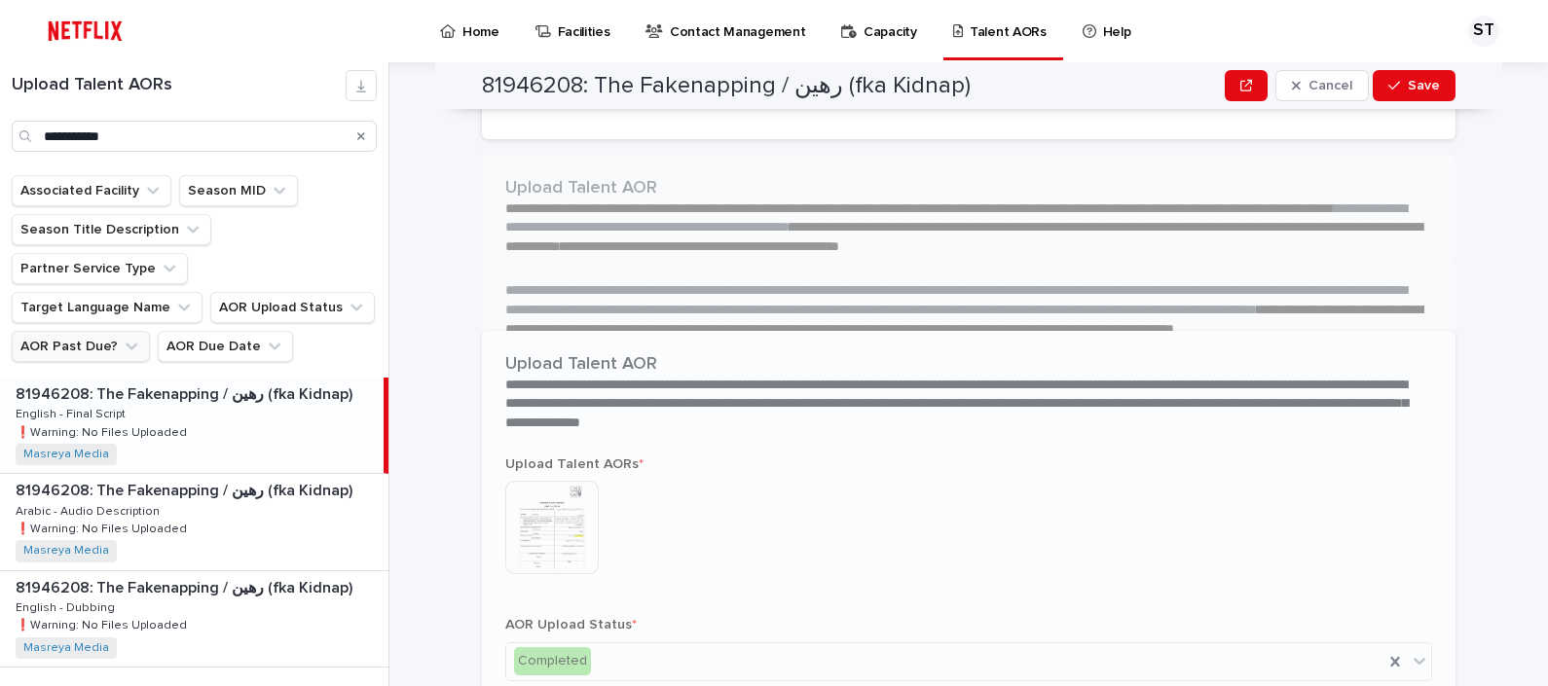
scroll to position [339, 0]
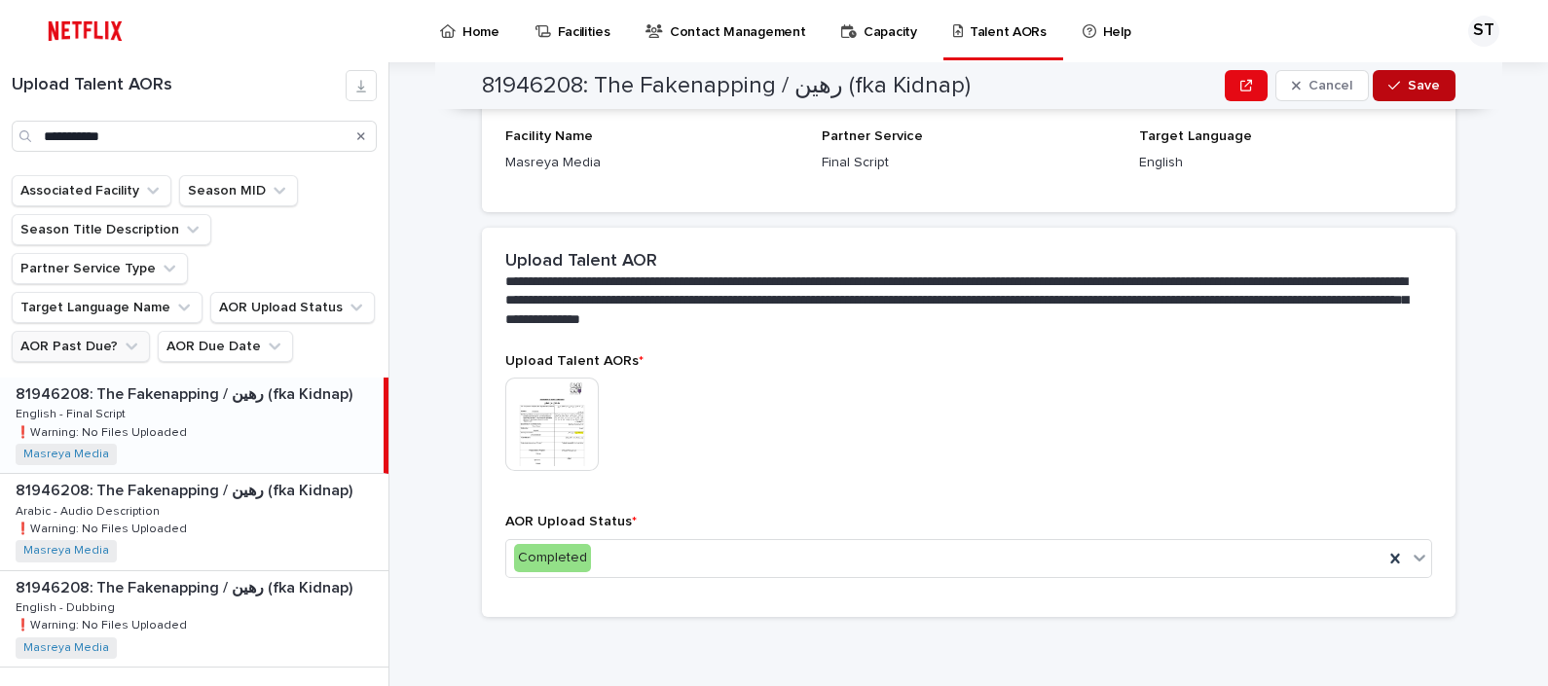
click at [1410, 77] on button "Save" at bounding box center [1414, 85] width 83 height 31
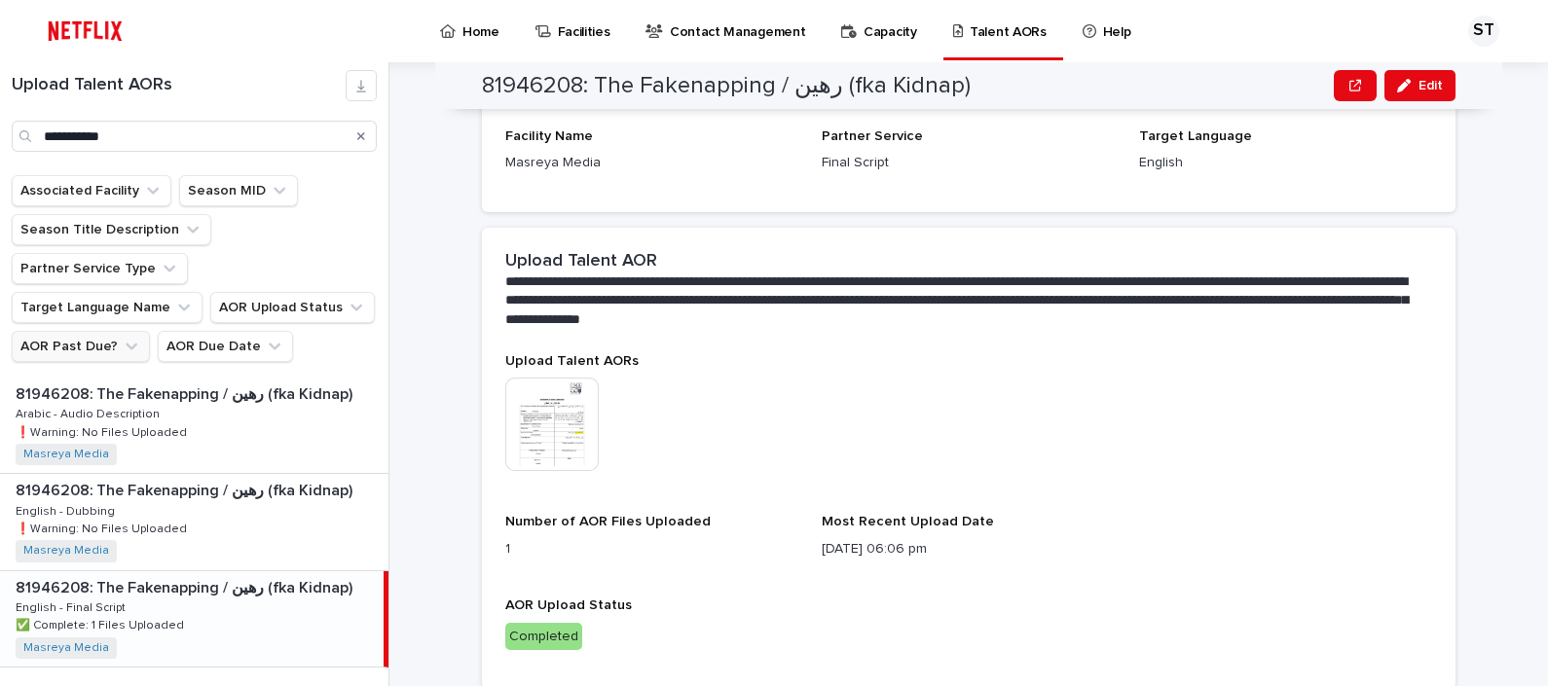
scroll to position [370, 0]
